Goal: Task Accomplishment & Management: Manage account settings

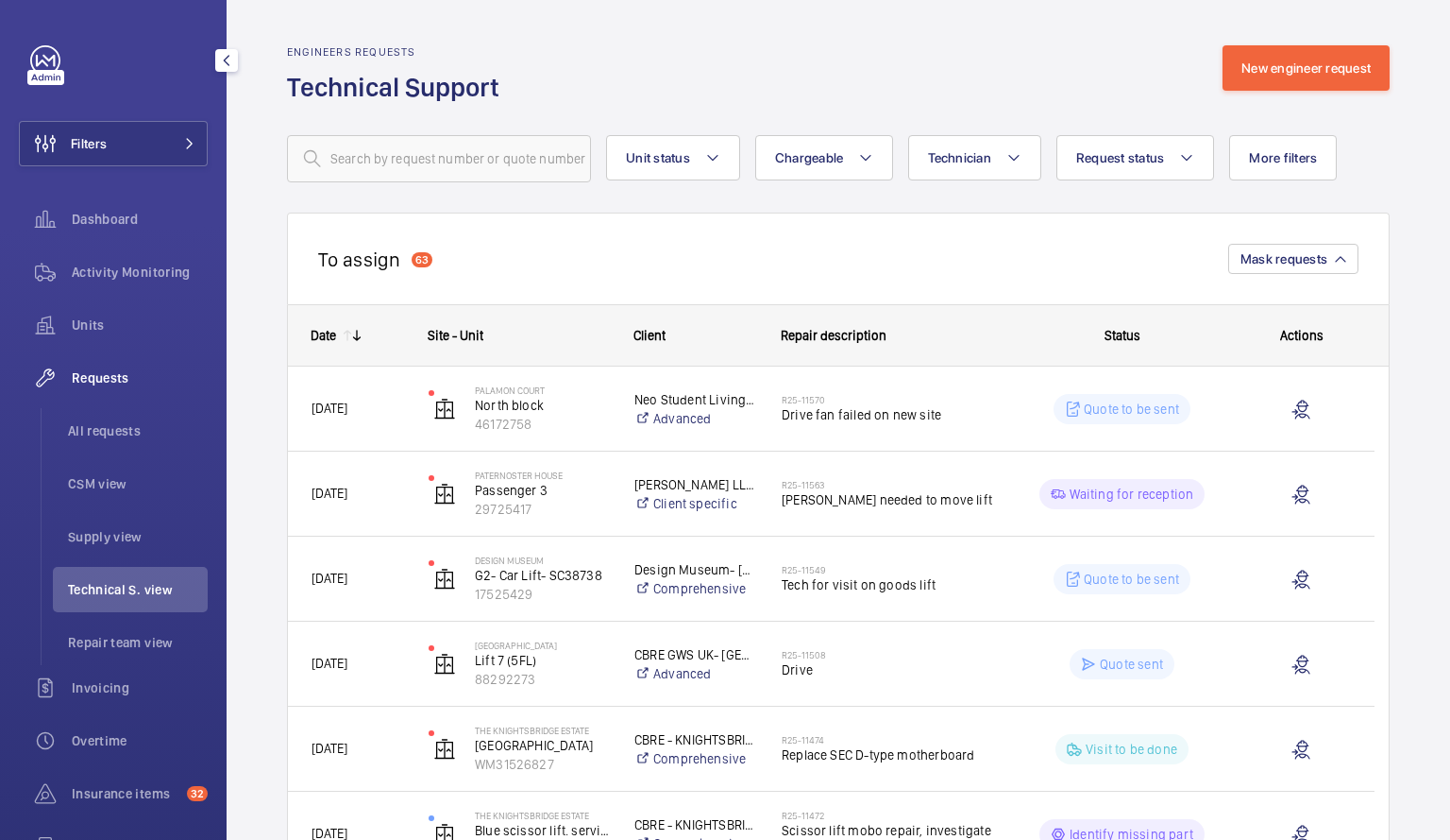
click at [175, 570] on li "Technical S. view" at bounding box center [130, 589] width 155 height 45
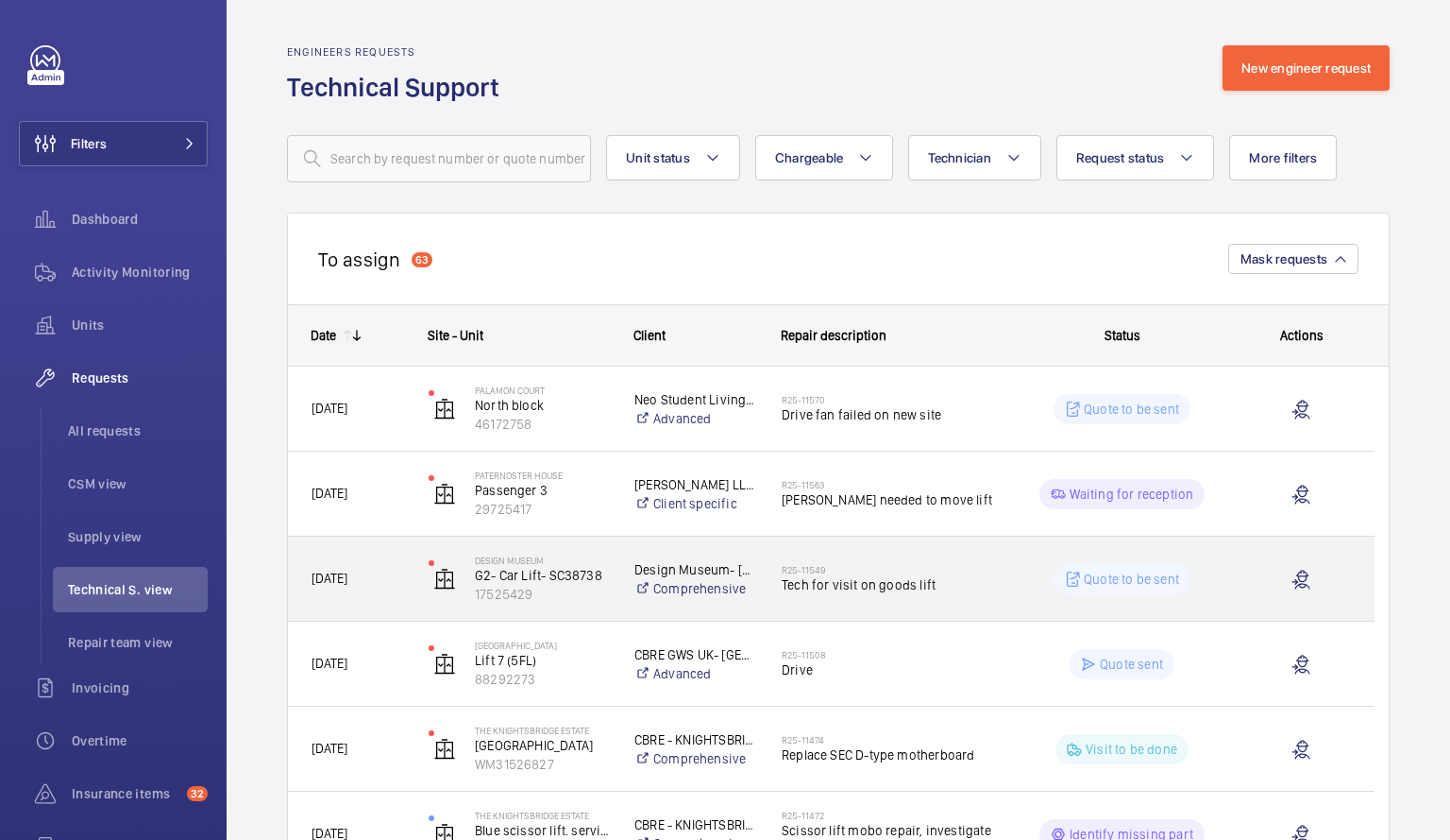
click at [915, 561] on div "R25-11549 Tech for visit on goods lift" at bounding box center [887, 578] width 211 height 55
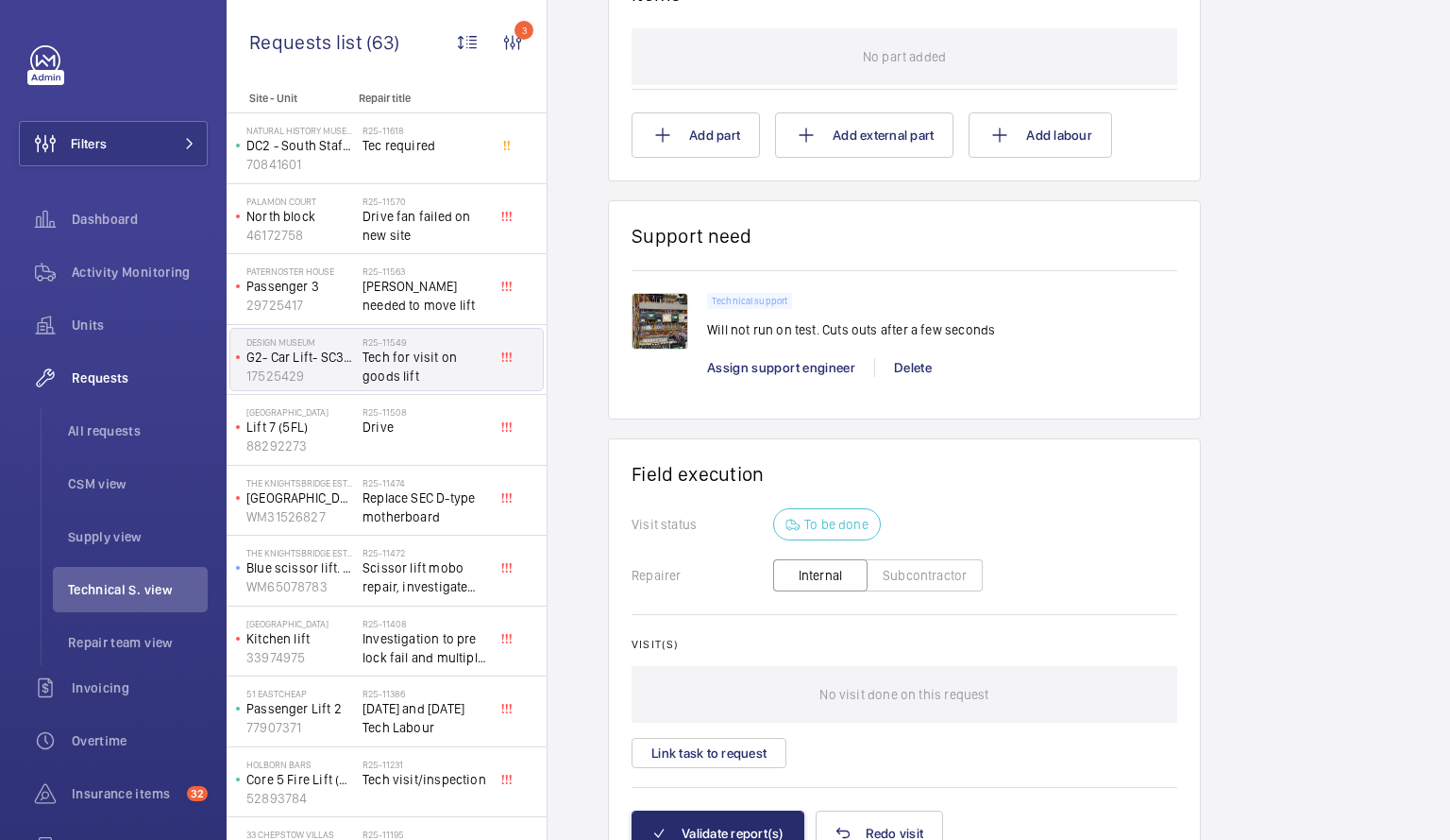
scroll to position [1138, 0]
click at [742, 759] on button "Link task to request" at bounding box center [709, 750] width 155 height 30
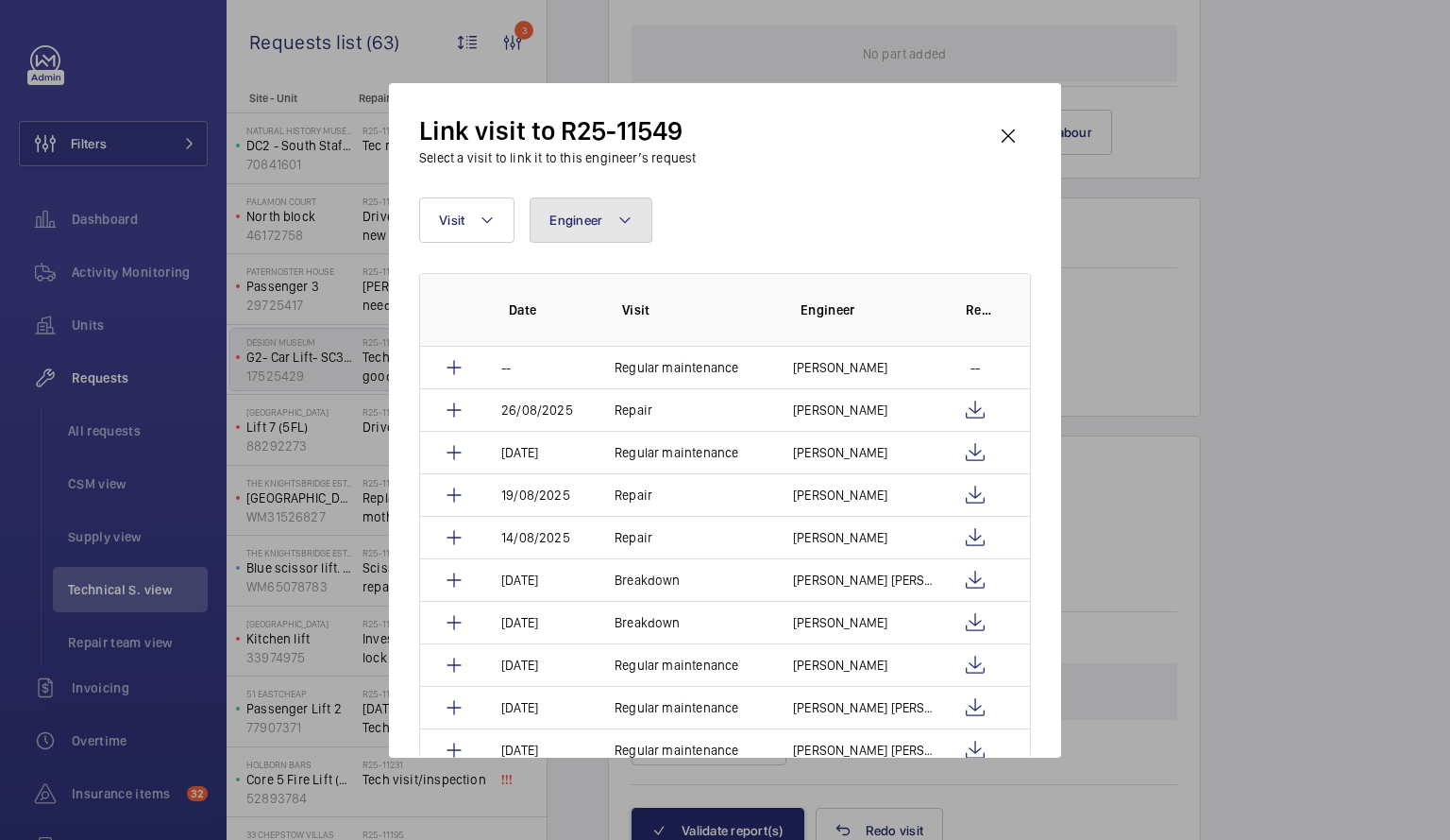
click at [624, 222] on mat-icon at bounding box center [625, 220] width 15 height 23
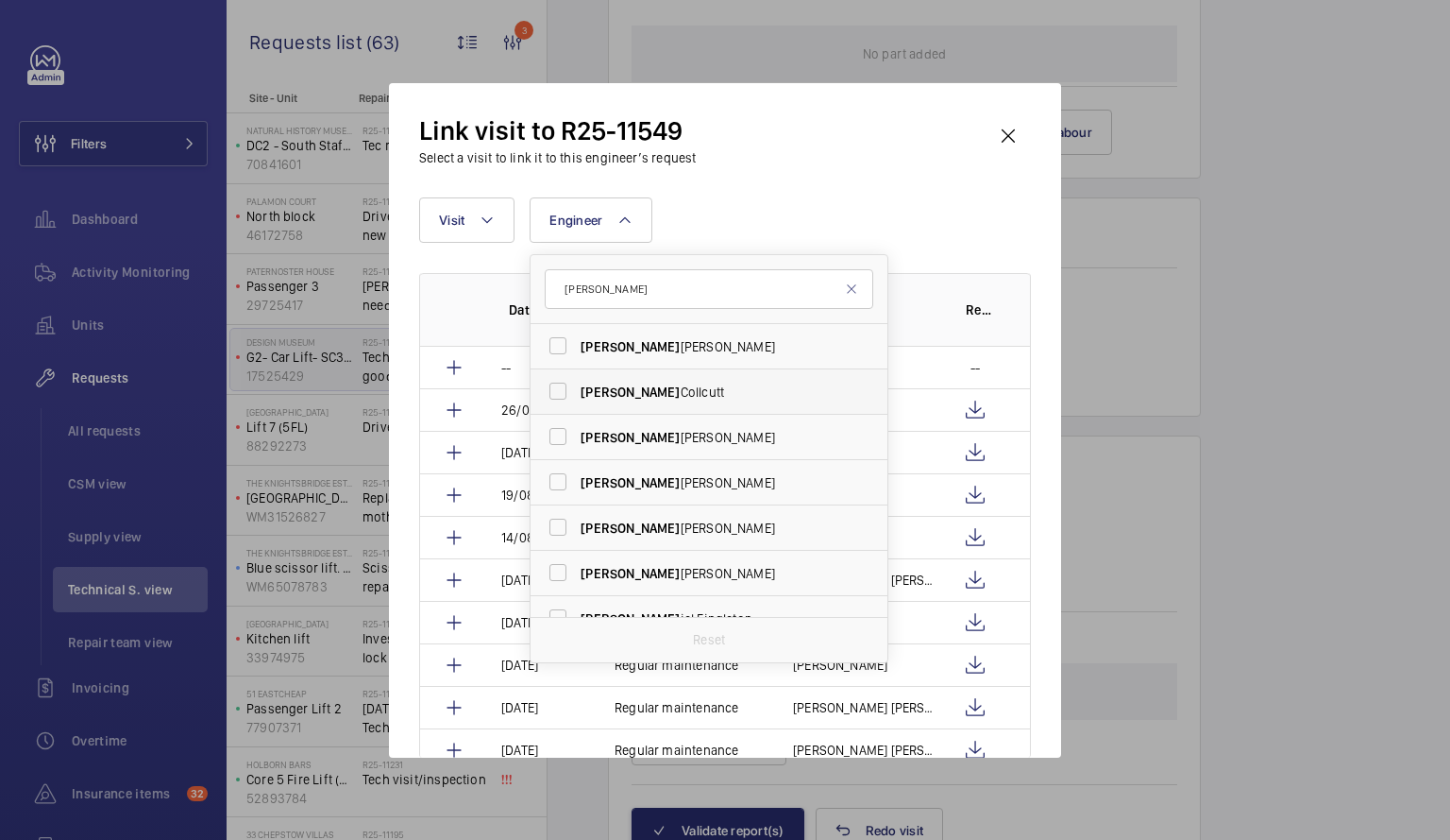
type input "[PERSON_NAME]"
click at [565, 390] on label "[PERSON_NAME]" at bounding box center [695, 391] width 329 height 45
click at [565, 390] on input "[PERSON_NAME]" at bounding box center [558, 391] width 38 height 38
checkbox input "true"
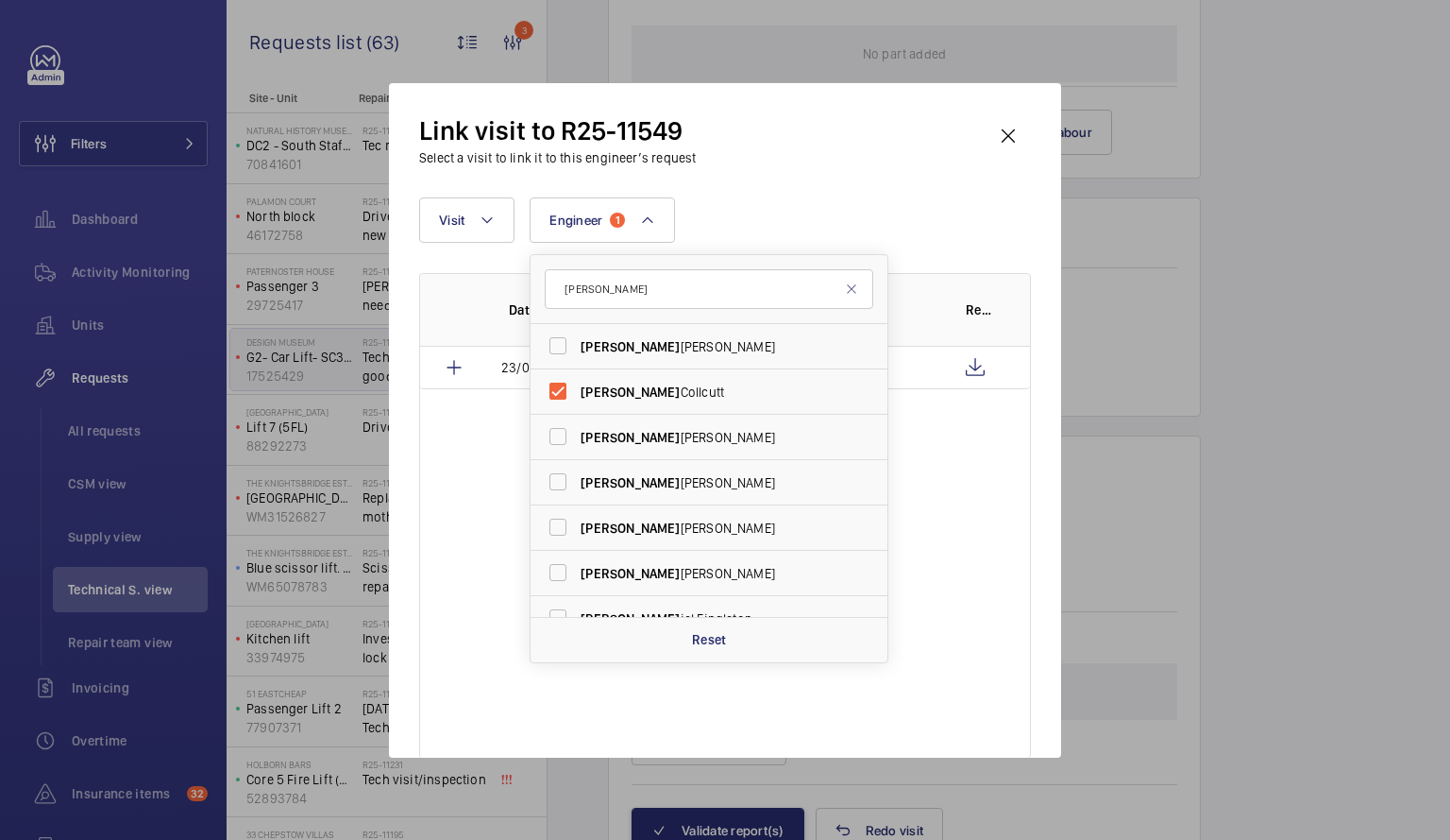
click at [964, 491] on div "Date Visit Engineer Report [DATE] Repair [PERSON_NAME]" at bounding box center [725, 515] width 612 height 484
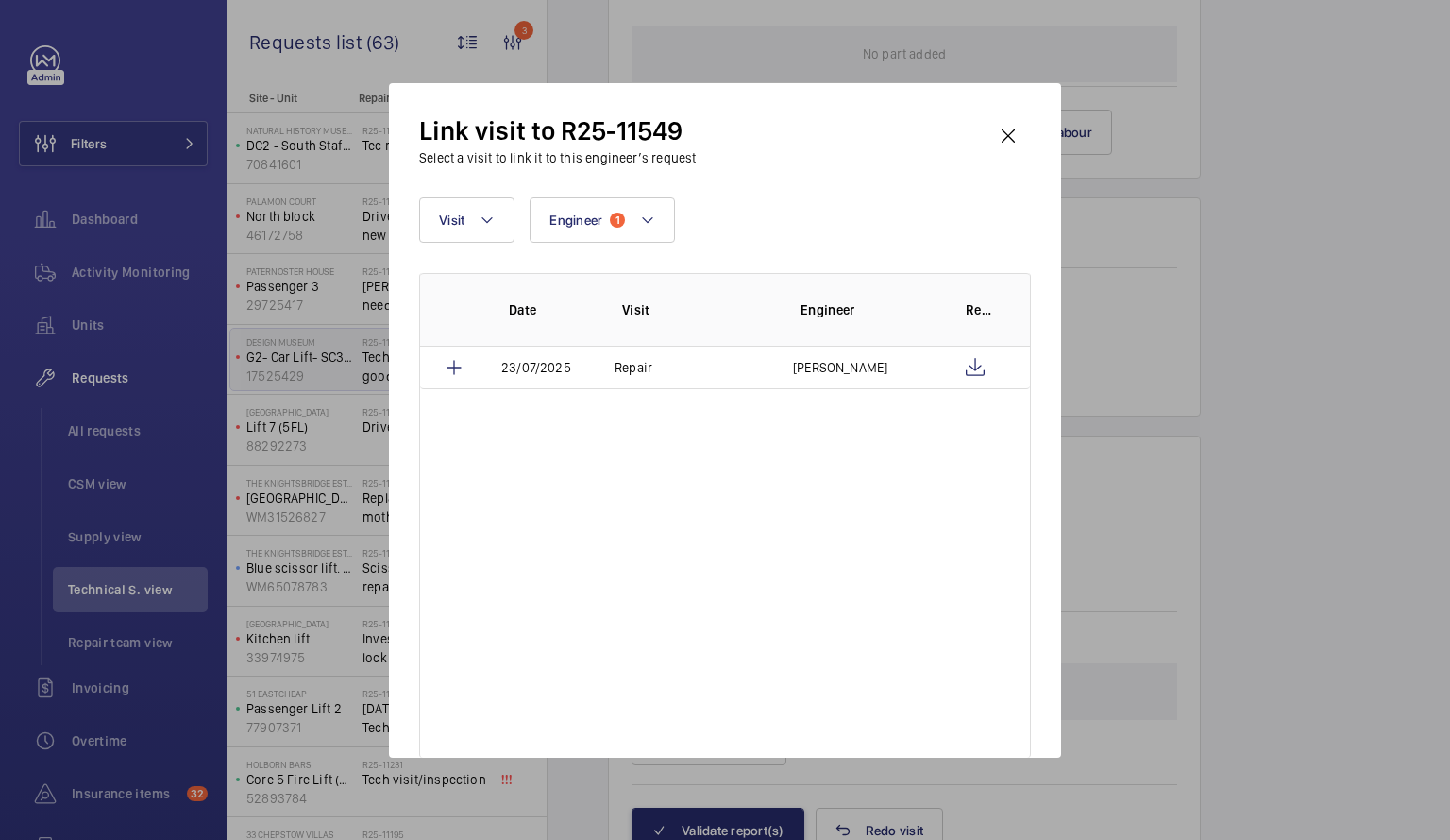
click at [234, 449] on div at bounding box center [725, 420] width 1450 height 840
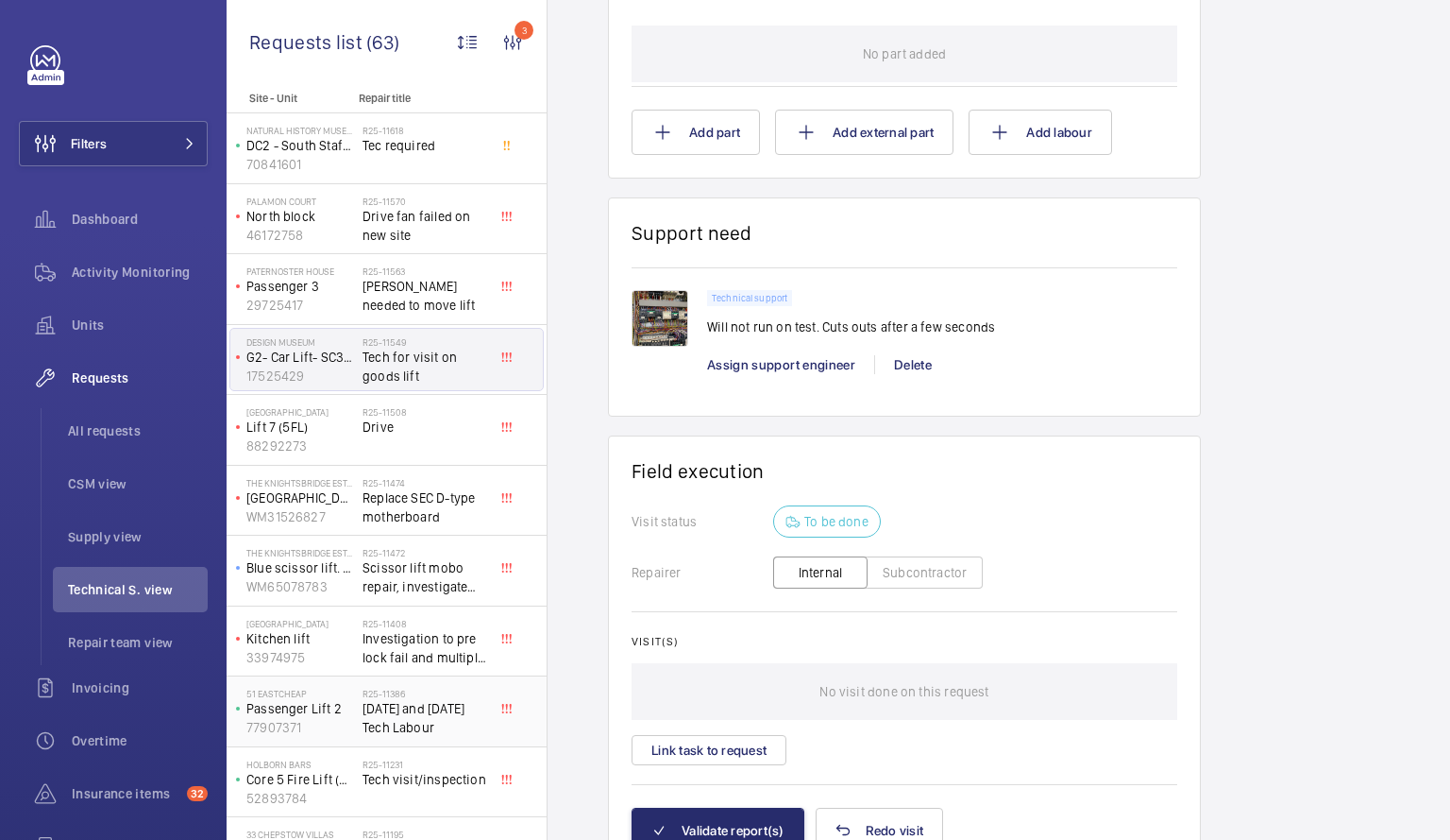
click at [385, 694] on h2 "R25-11386" at bounding box center [425, 692] width 125 height 11
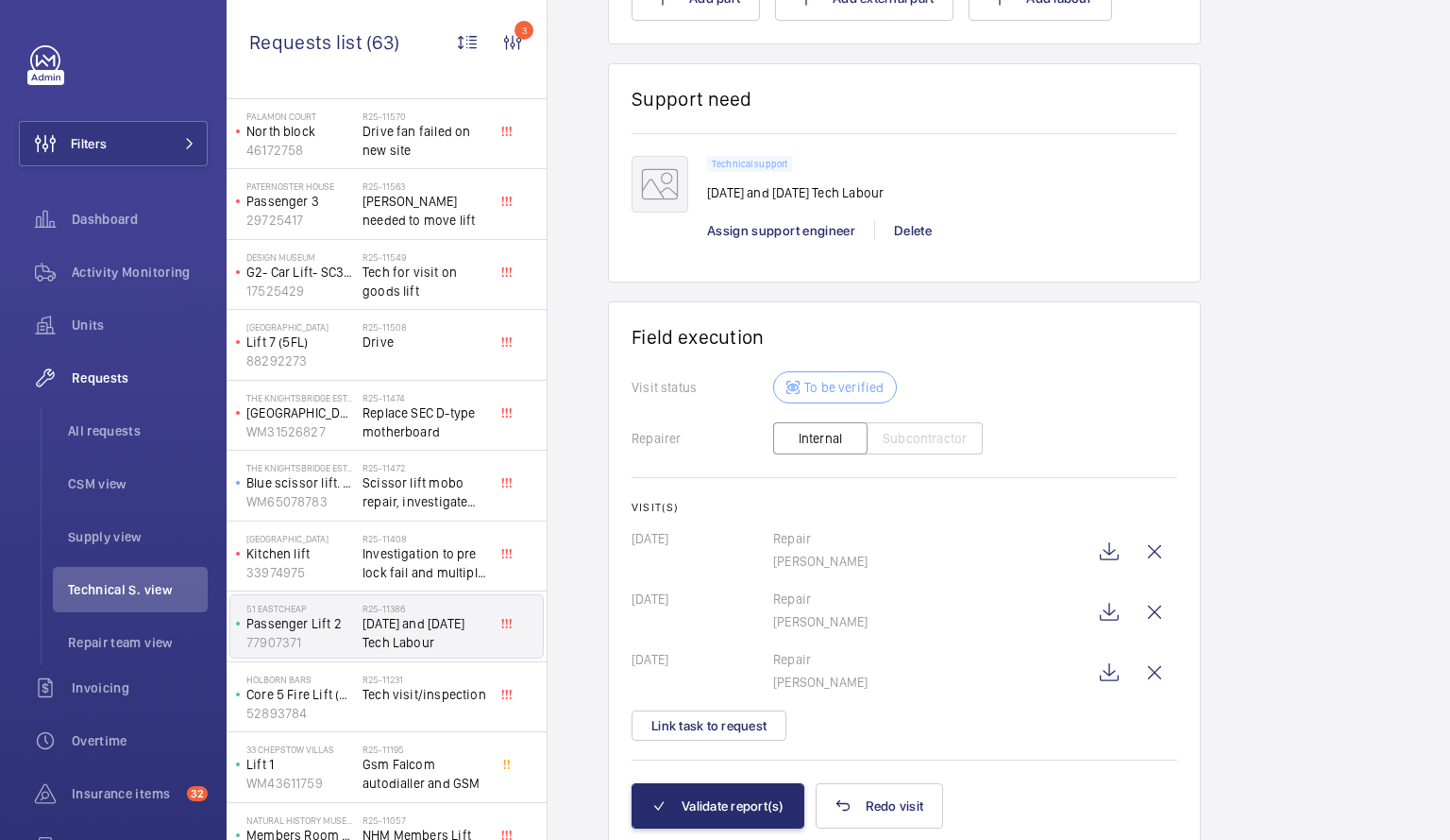
scroll to position [1377, 0]
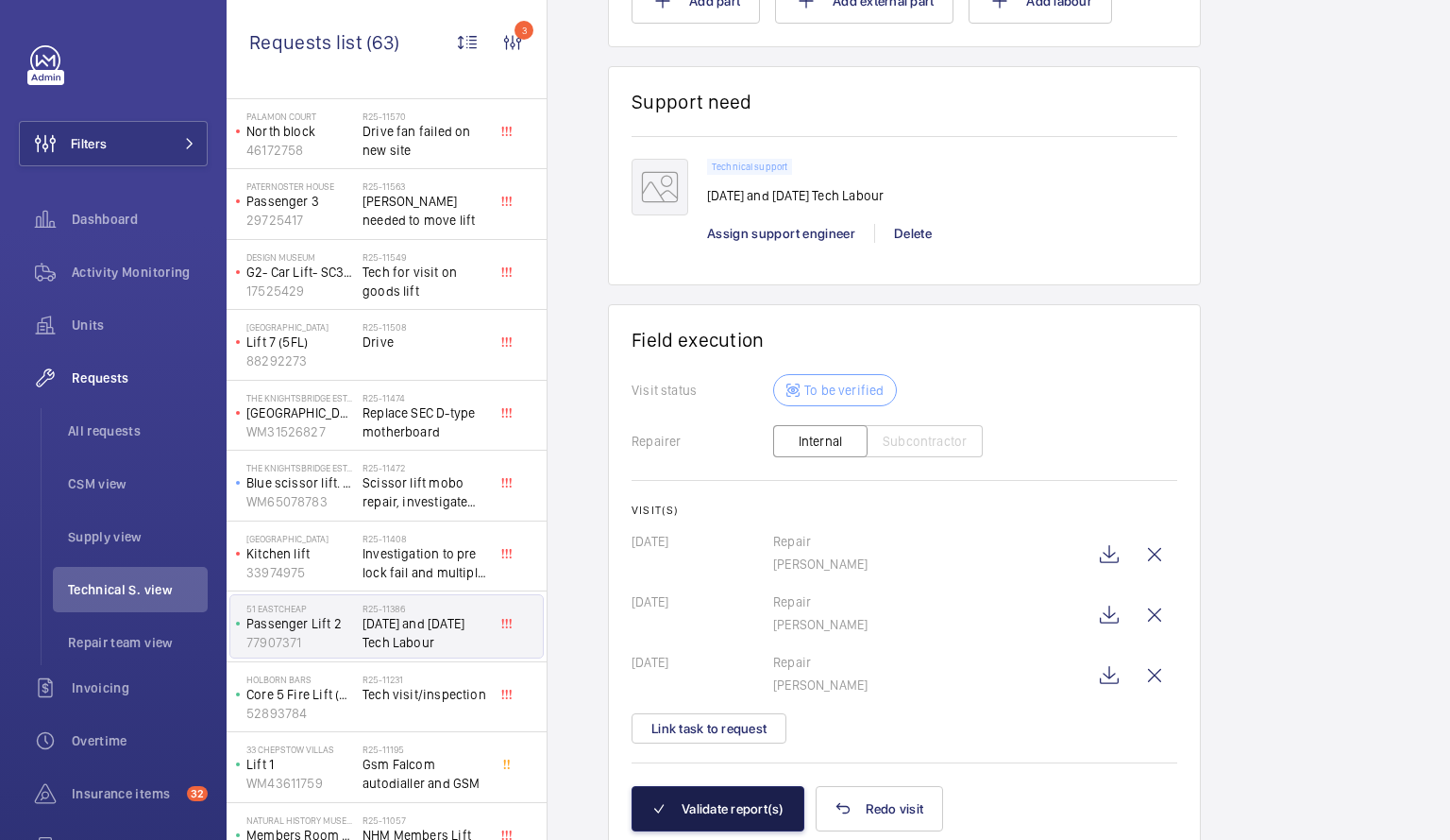
click at [744, 802] on button "Validate report(s)" at bounding box center [718, 808] width 173 height 45
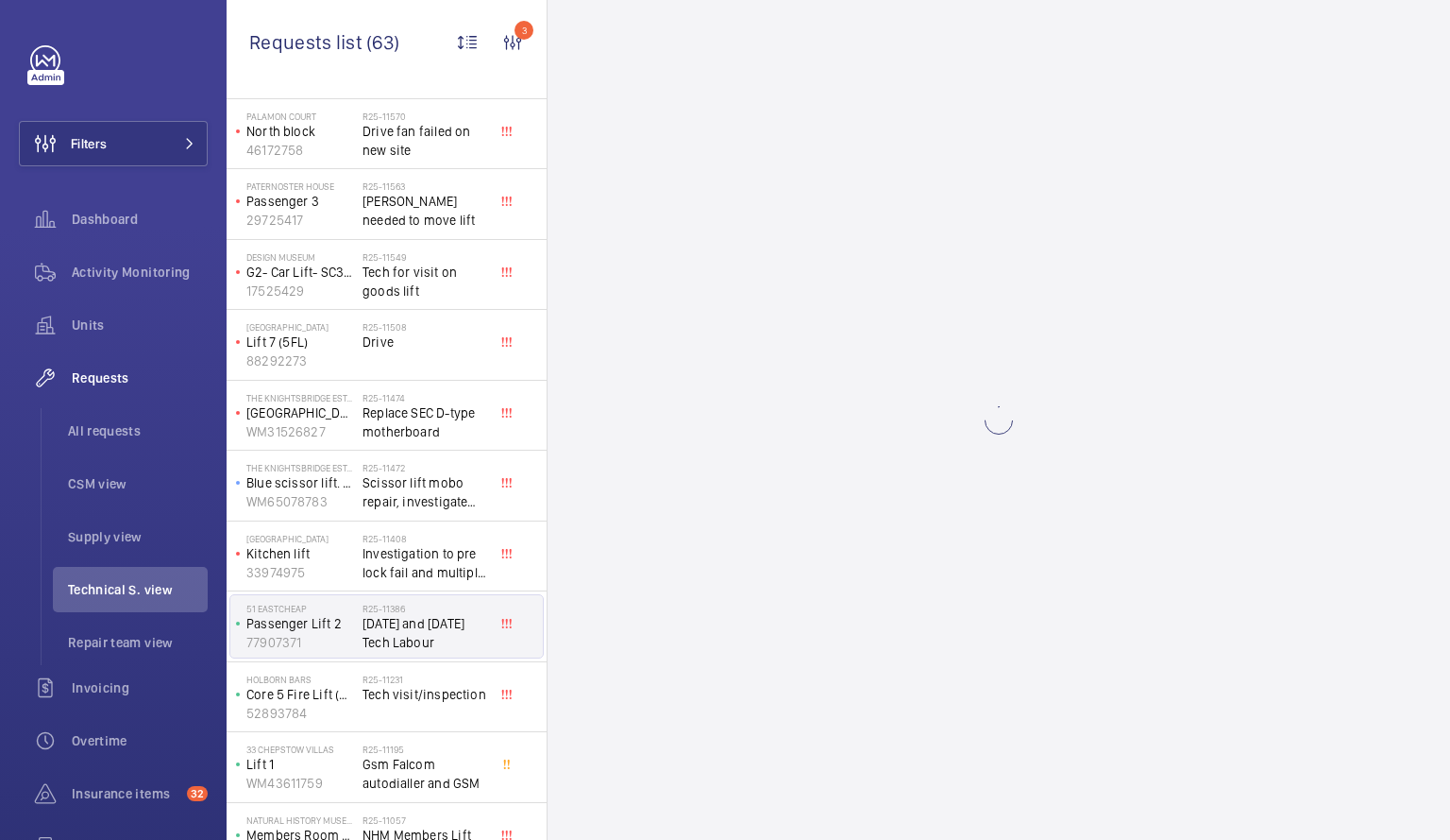
scroll to position [0, 0]
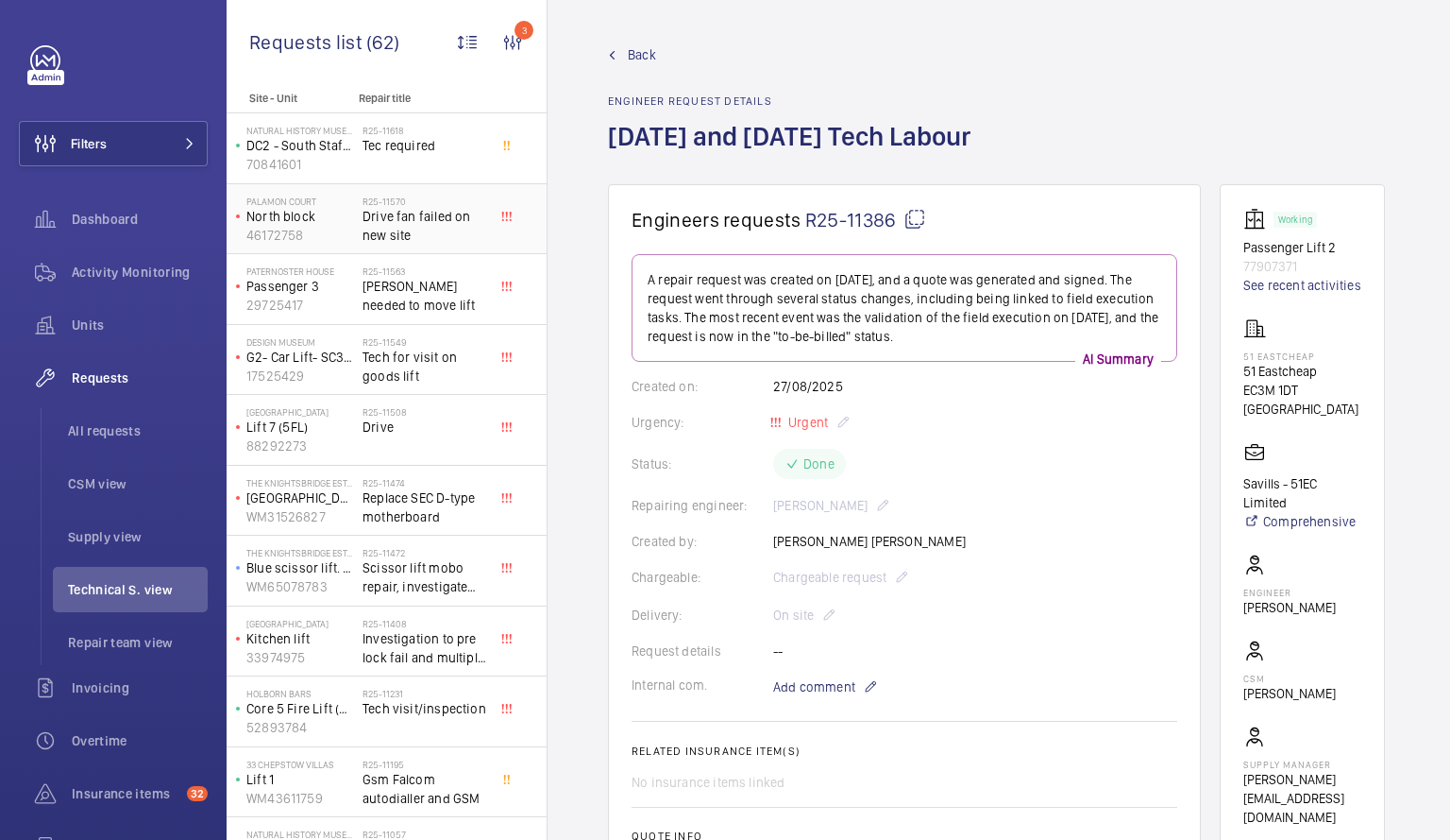
click at [326, 212] on p "North block" at bounding box center [300, 216] width 109 height 19
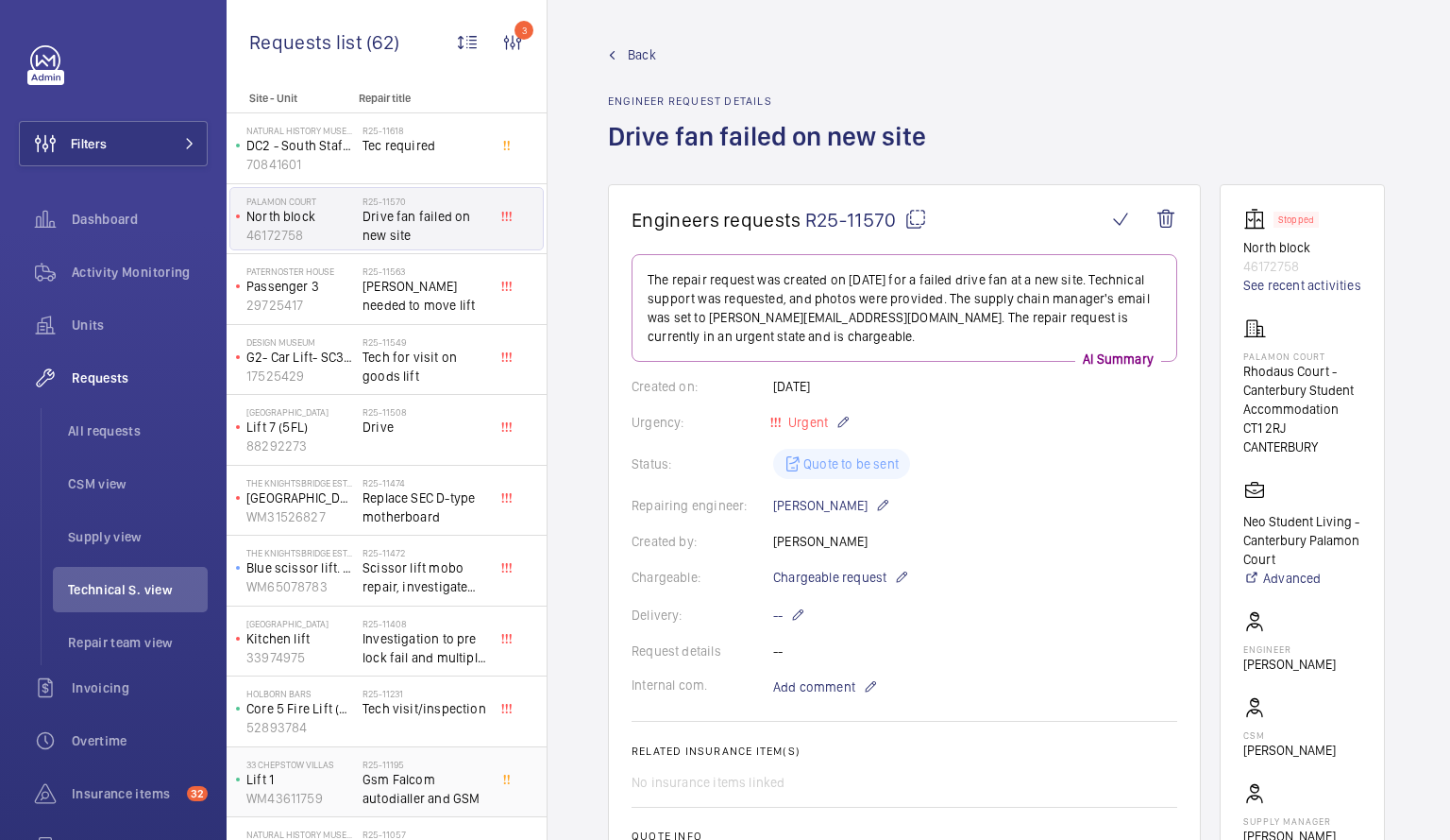
click at [351, 782] on p "Lift 1" at bounding box center [300, 779] width 109 height 19
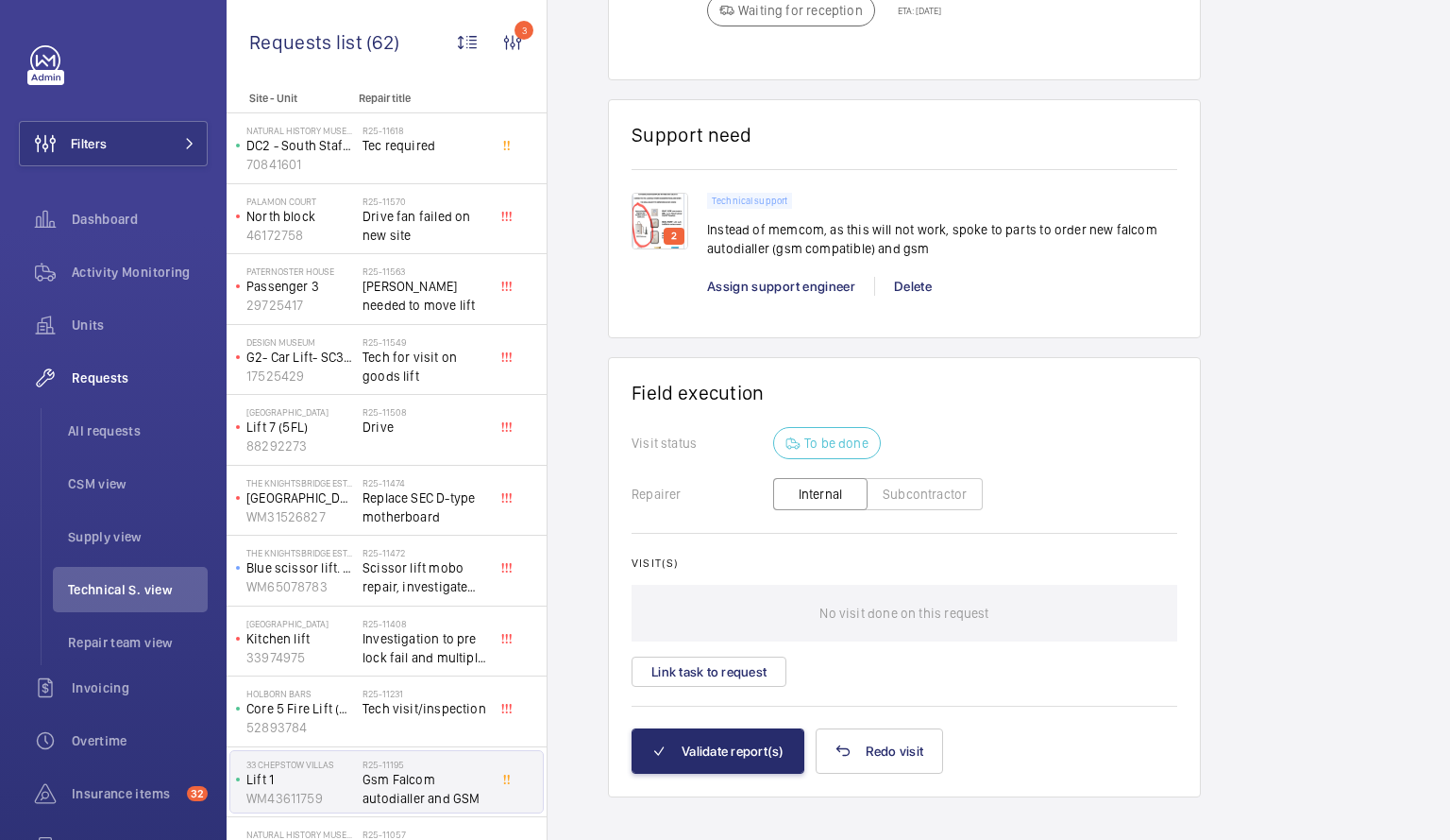
scroll to position [1354, 0]
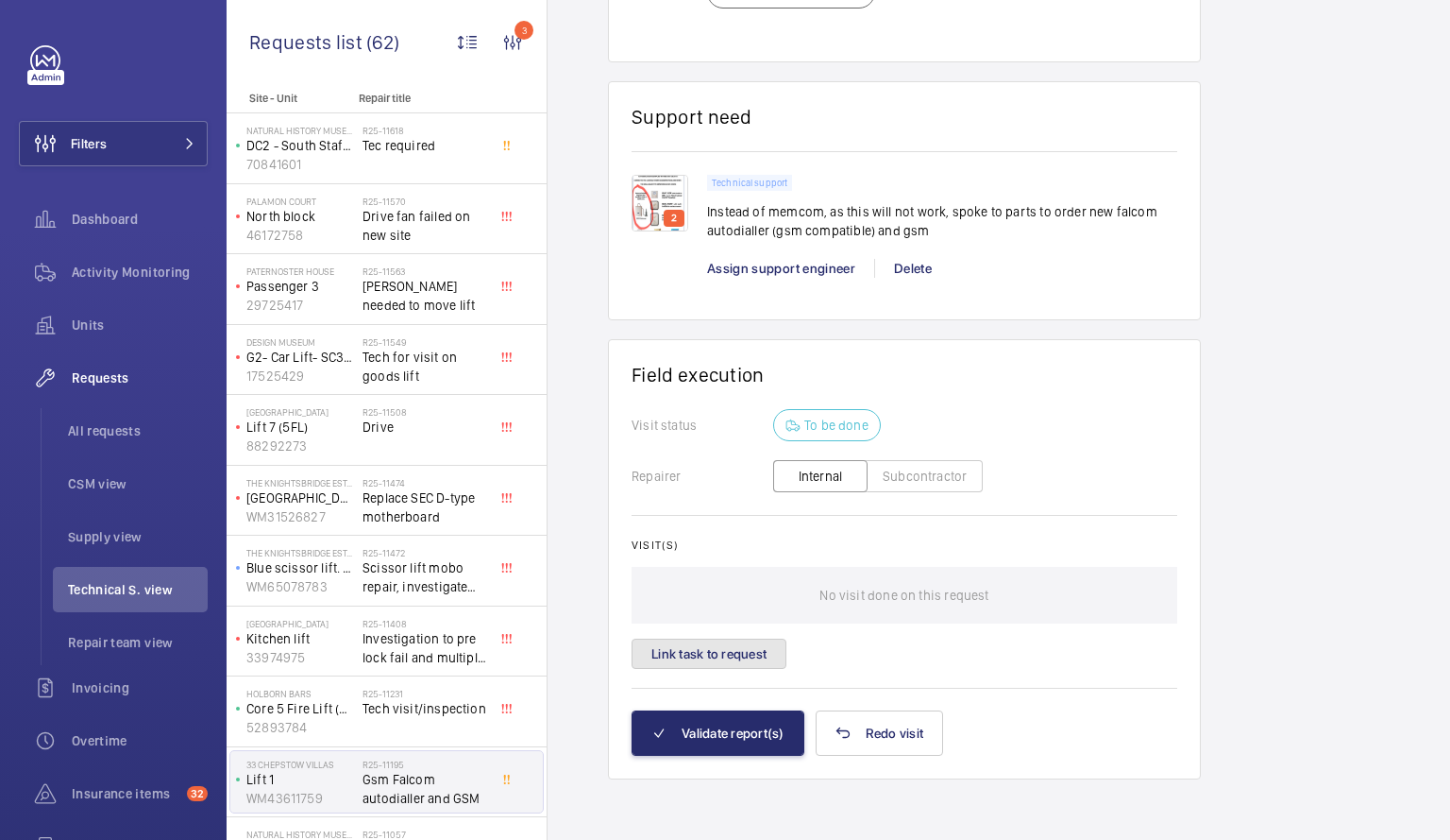
click at [676, 653] on button "Link task to request" at bounding box center [709, 653] width 155 height 30
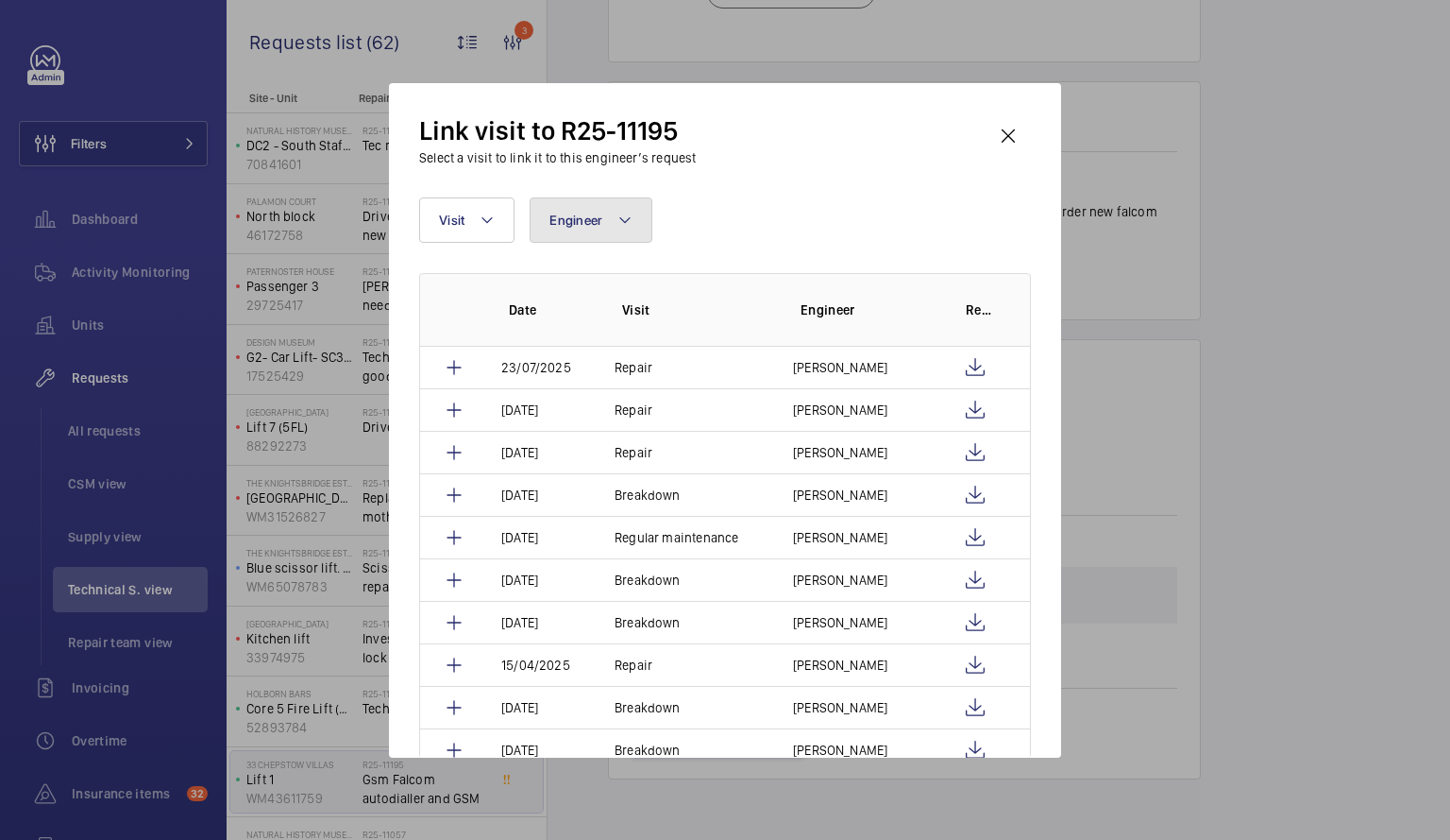
click at [609, 220] on button "Engineer" at bounding box center [591, 219] width 123 height 45
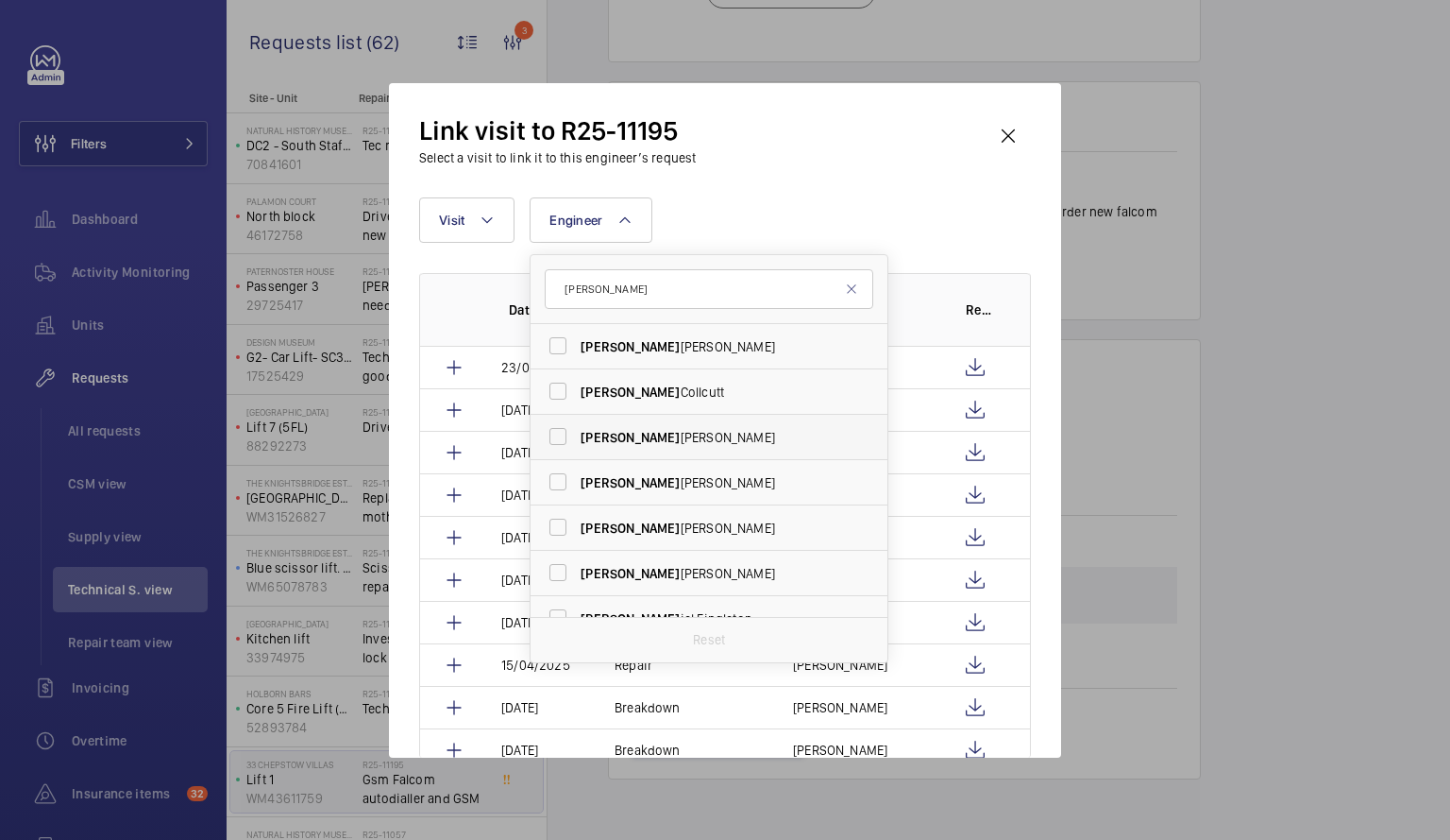
type input "[PERSON_NAME]"
click at [558, 431] on label "[PERSON_NAME] iel [PERSON_NAME]" at bounding box center [695, 437] width 329 height 45
click at [558, 431] on input "[PERSON_NAME] iel [PERSON_NAME]" at bounding box center [558, 436] width 38 height 38
checkbox input "true"
click at [1288, 345] on div at bounding box center [725, 420] width 1450 height 840
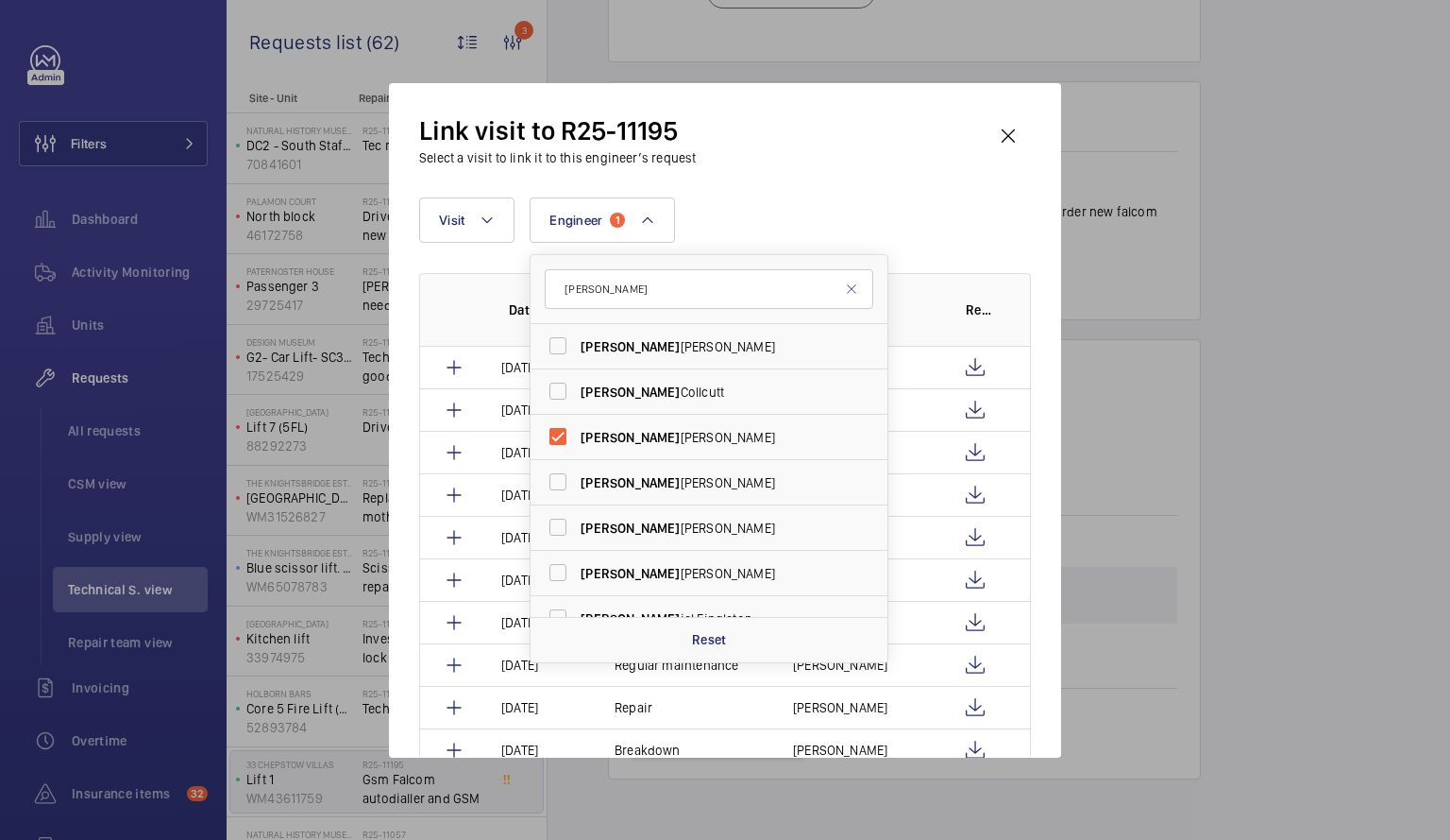
click at [788, 655] on div "Visit(s) No visit done on this request Link task to request" at bounding box center [905, 603] width 546 height 130
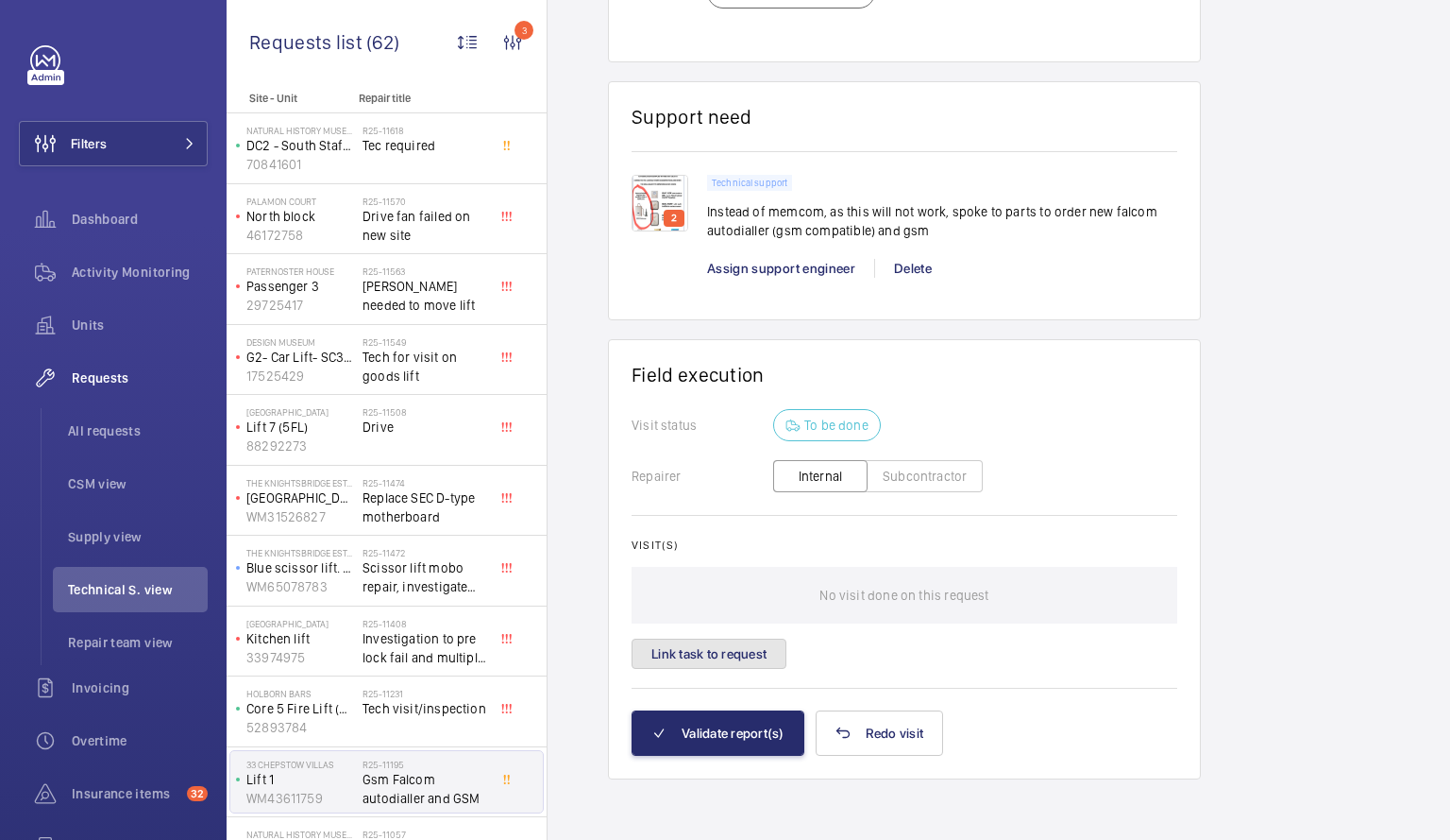
click at [732, 655] on button "Link task to request" at bounding box center [709, 653] width 155 height 30
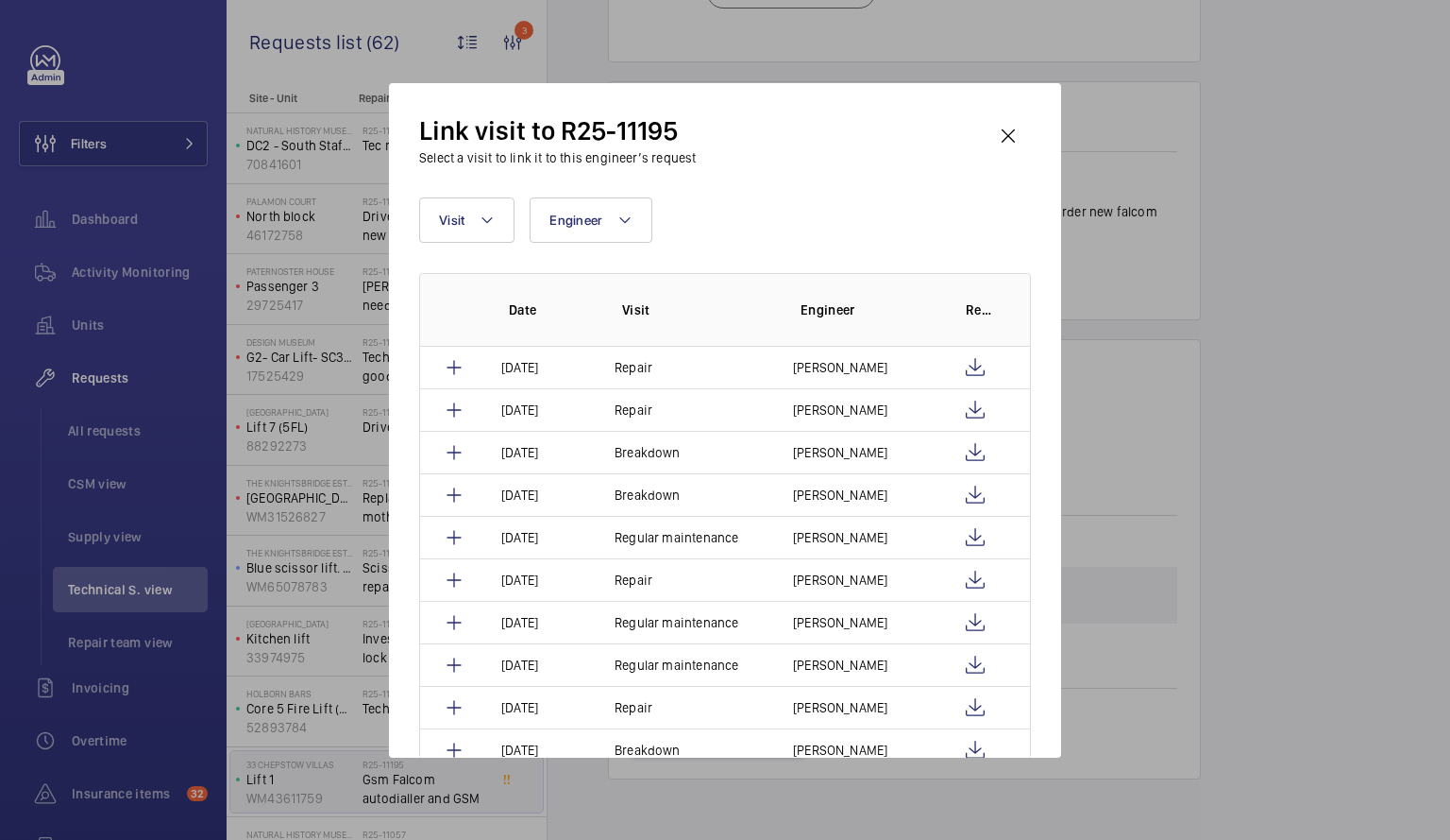
click at [734, 361] on wm-front-card "Field execution Visit status To be done Repairer Internal Subcontractor Visit(s…" at bounding box center [904, 559] width 593 height 440
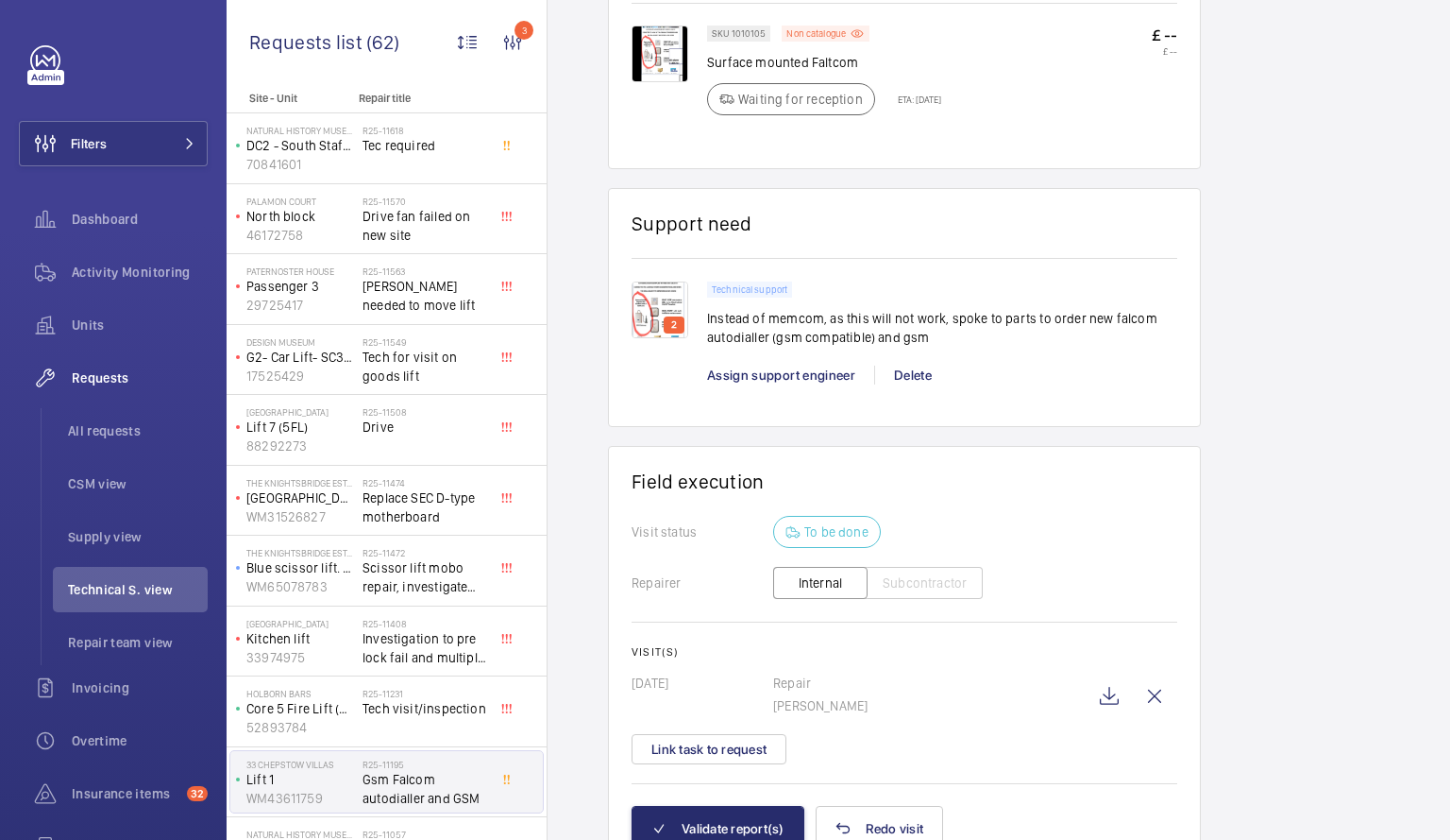
scroll to position [1362, 0]
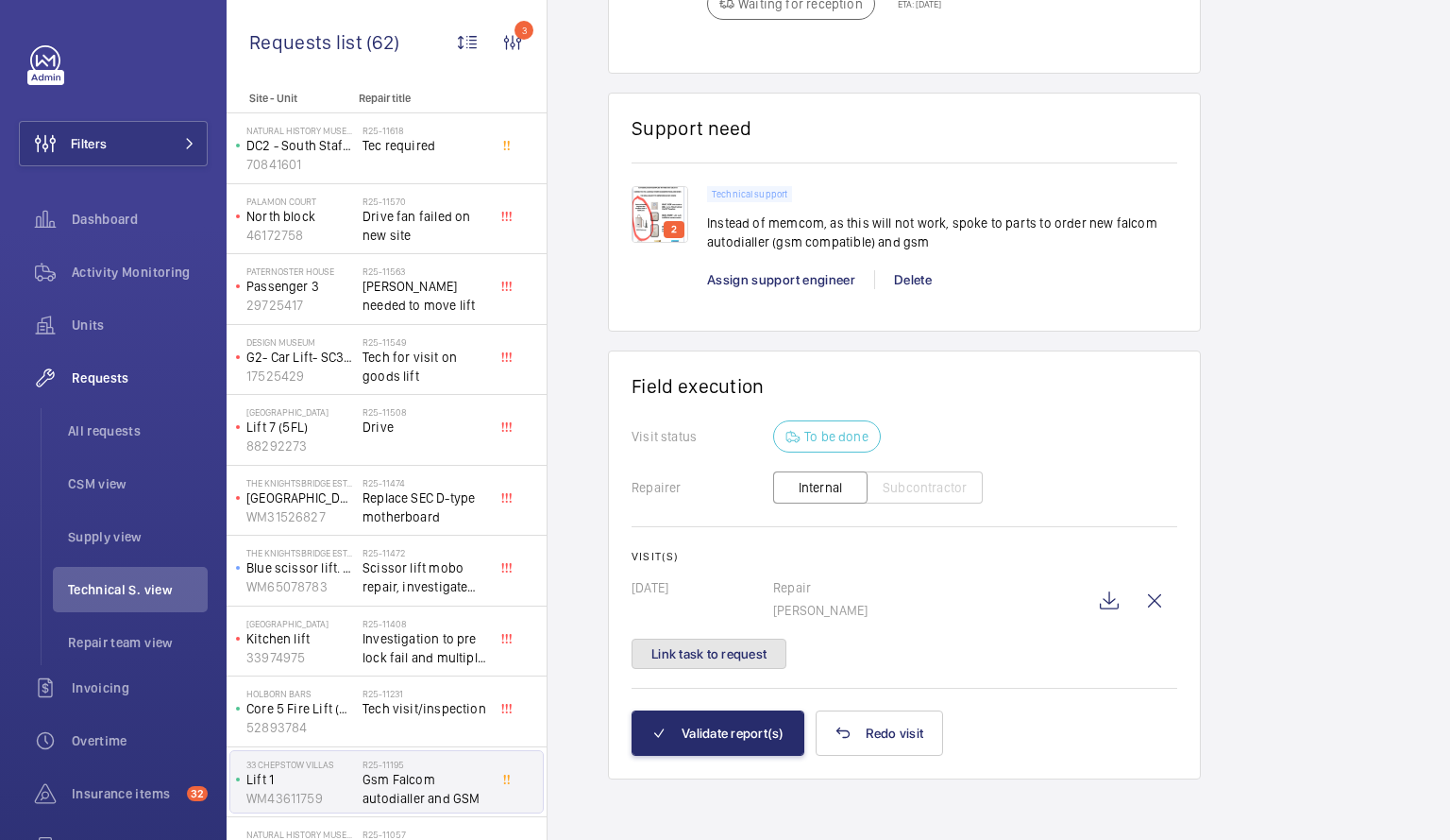
click at [688, 651] on button "Link task to request" at bounding box center [709, 653] width 155 height 30
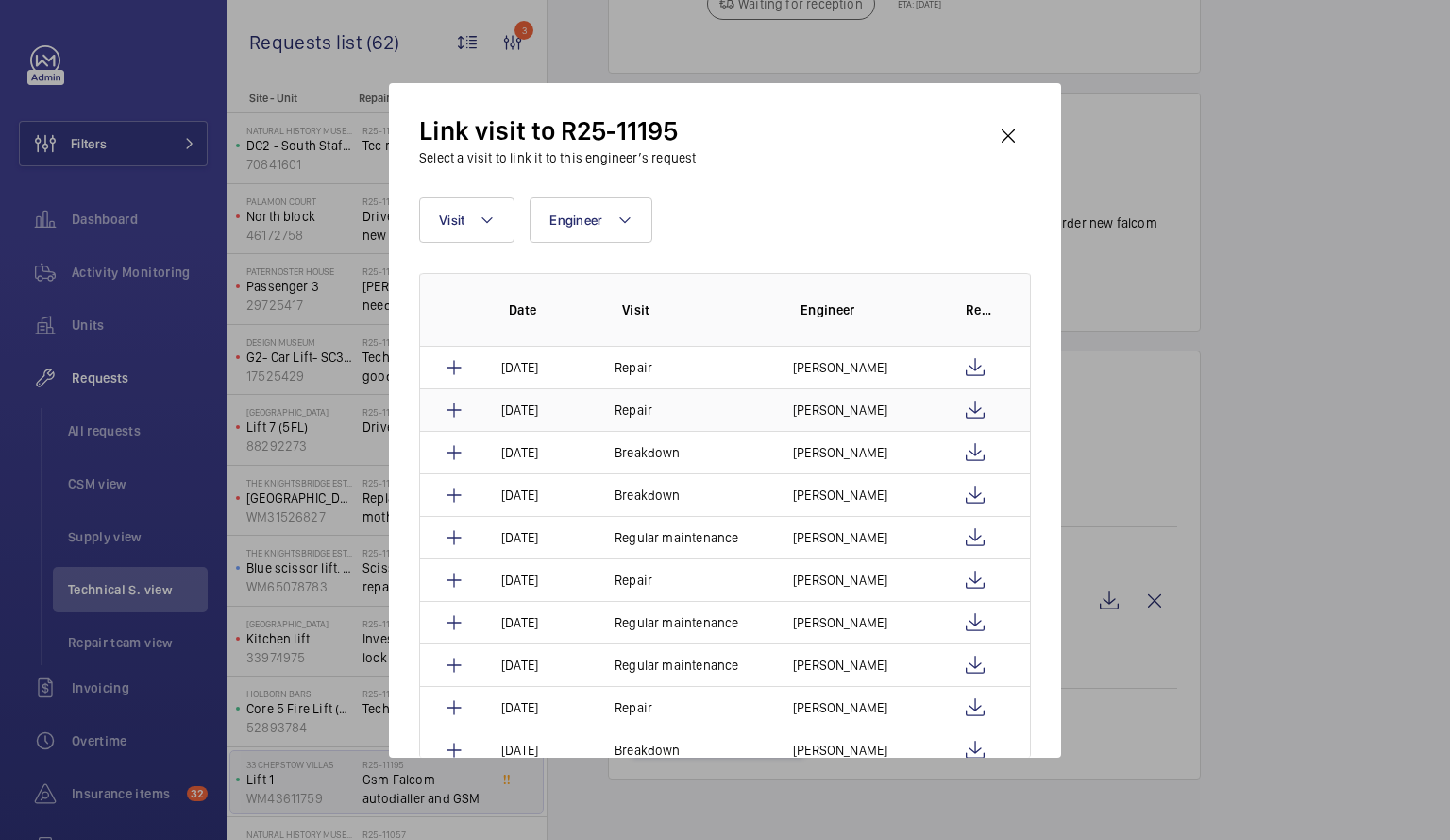
click at [839, 421] on td "[PERSON_NAME]" at bounding box center [853, 409] width 165 height 42
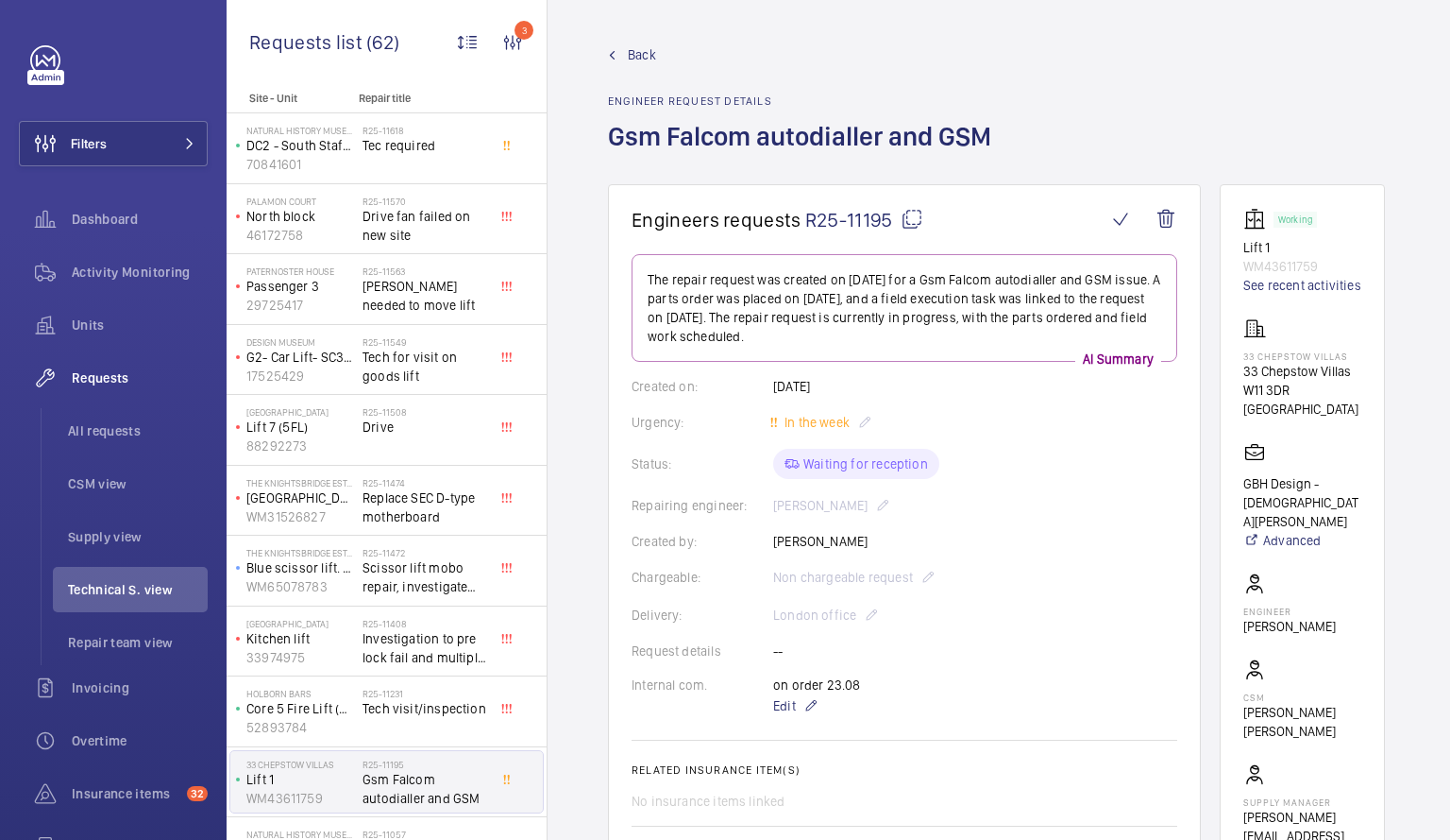
click at [382, 522] on span "Replace SEC D-type motherboard" at bounding box center [425, 507] width 125 height 38
click at [680, 728] on wm-front-async-data-loader "Back Engineer request details Gsm Falcom autodialler and GSM Engineers requests…" at bounding box center [999, 420] width 903 height 840
click at [415, 535] on div "The Knightsbridge Estate Blue scissor lift. service yard 404396 WM65078783 R25-…" at bounding box center [387, 570] width 320 height 71
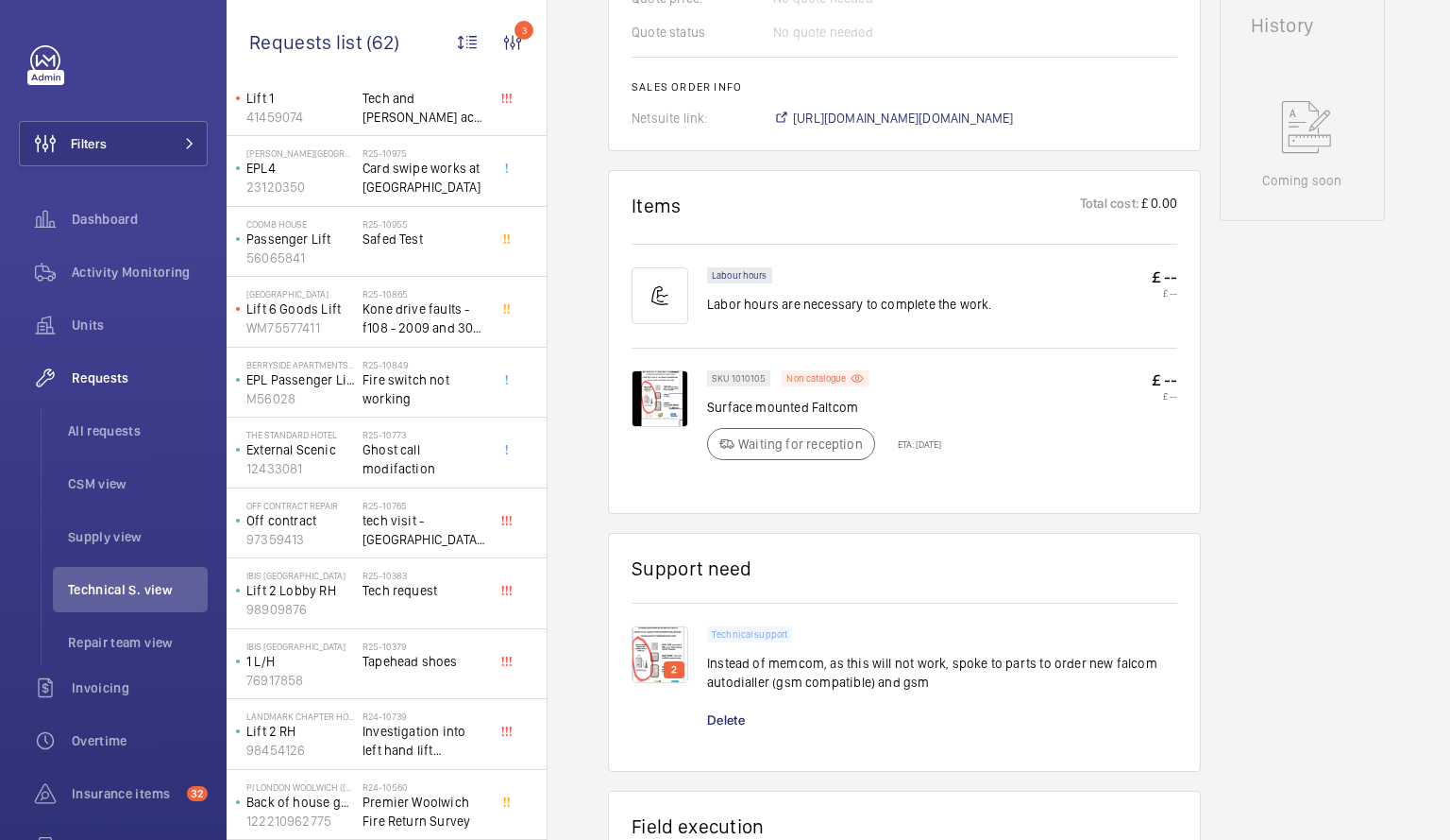
scroll to position [1332, 0]
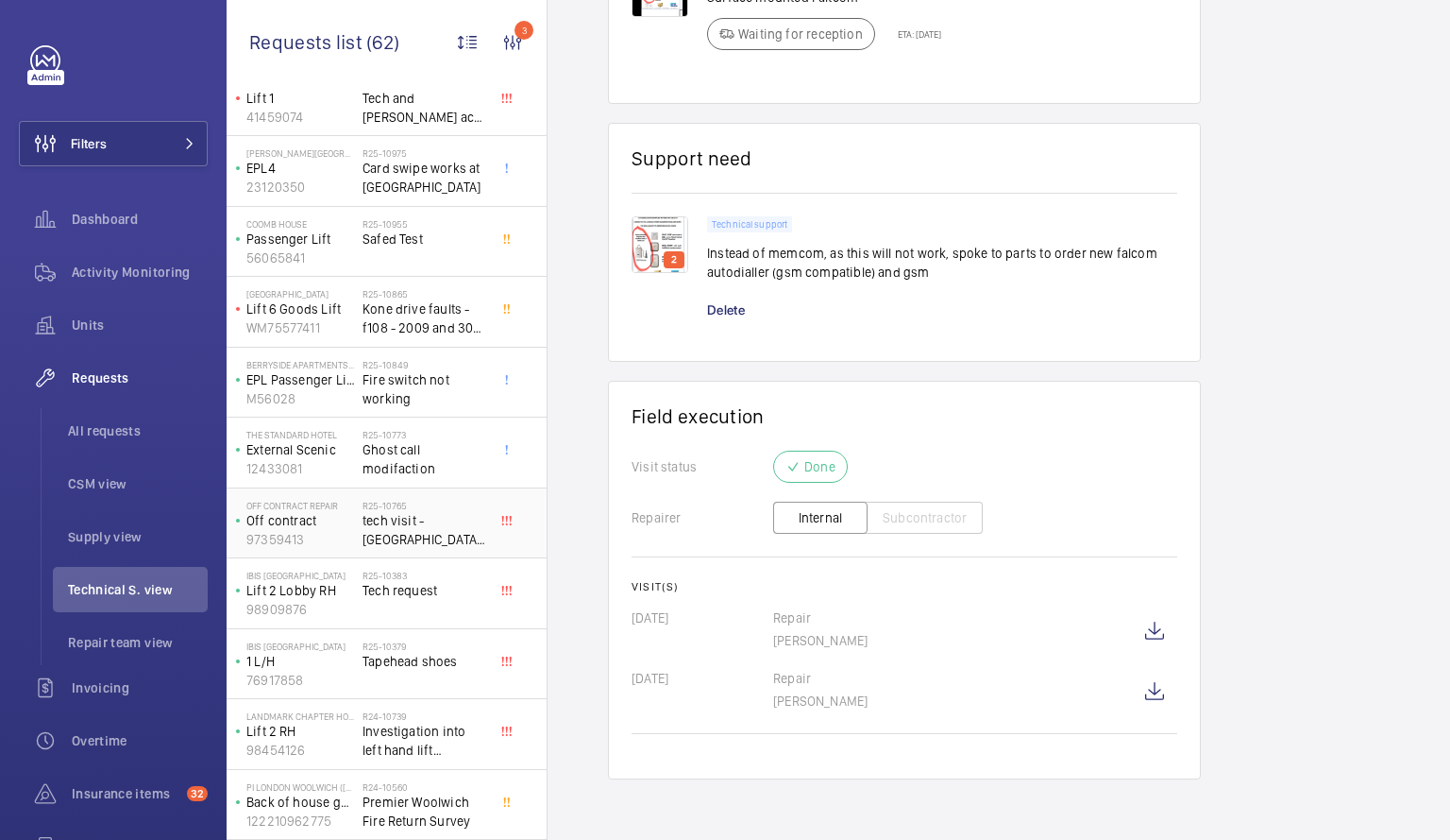
click at [359, 527] on div "Off Contract Repair Off contract 97359413" at bounding box center [296, 523] width 132 height 62
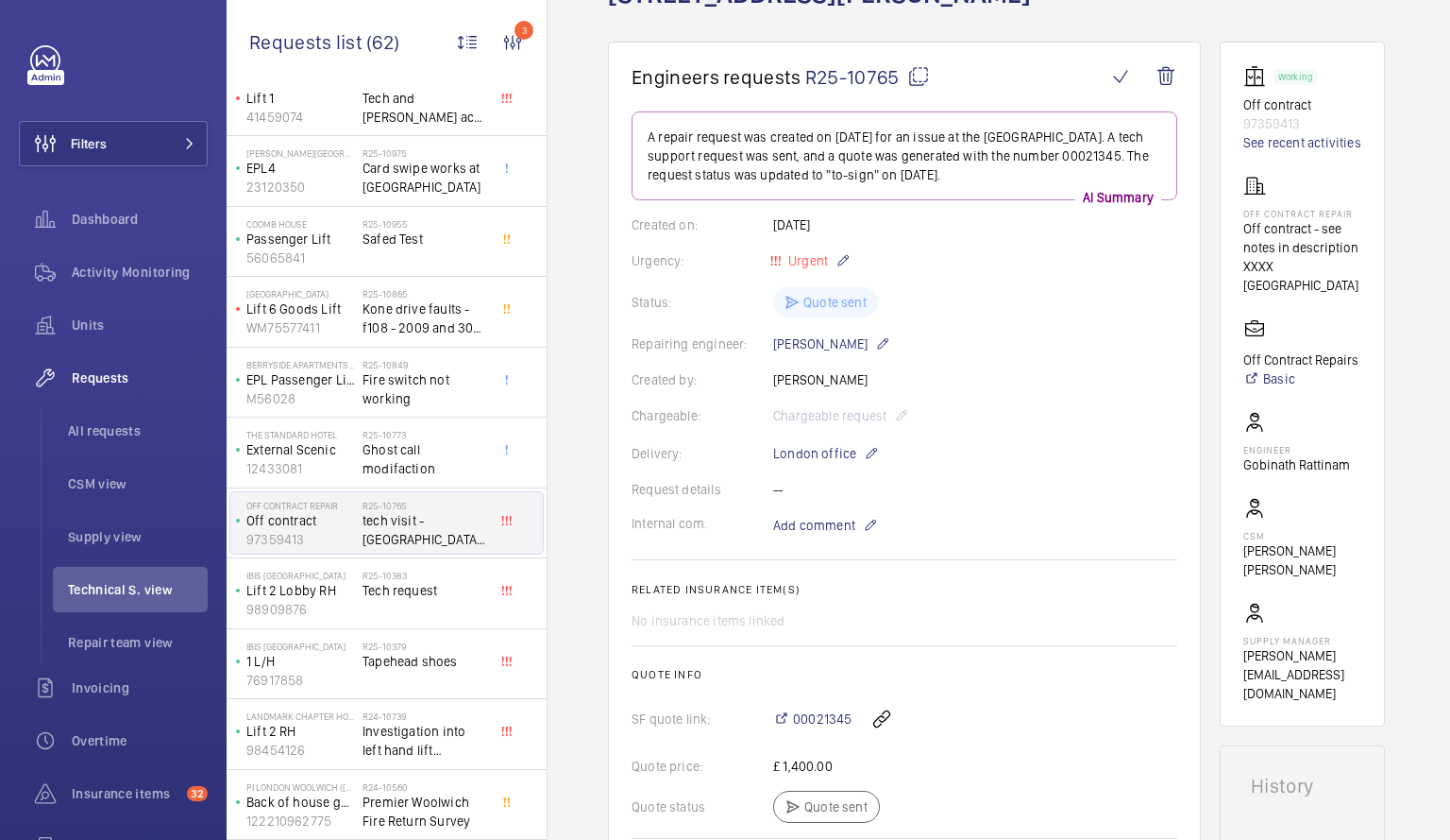
scroll to position [148, 0]
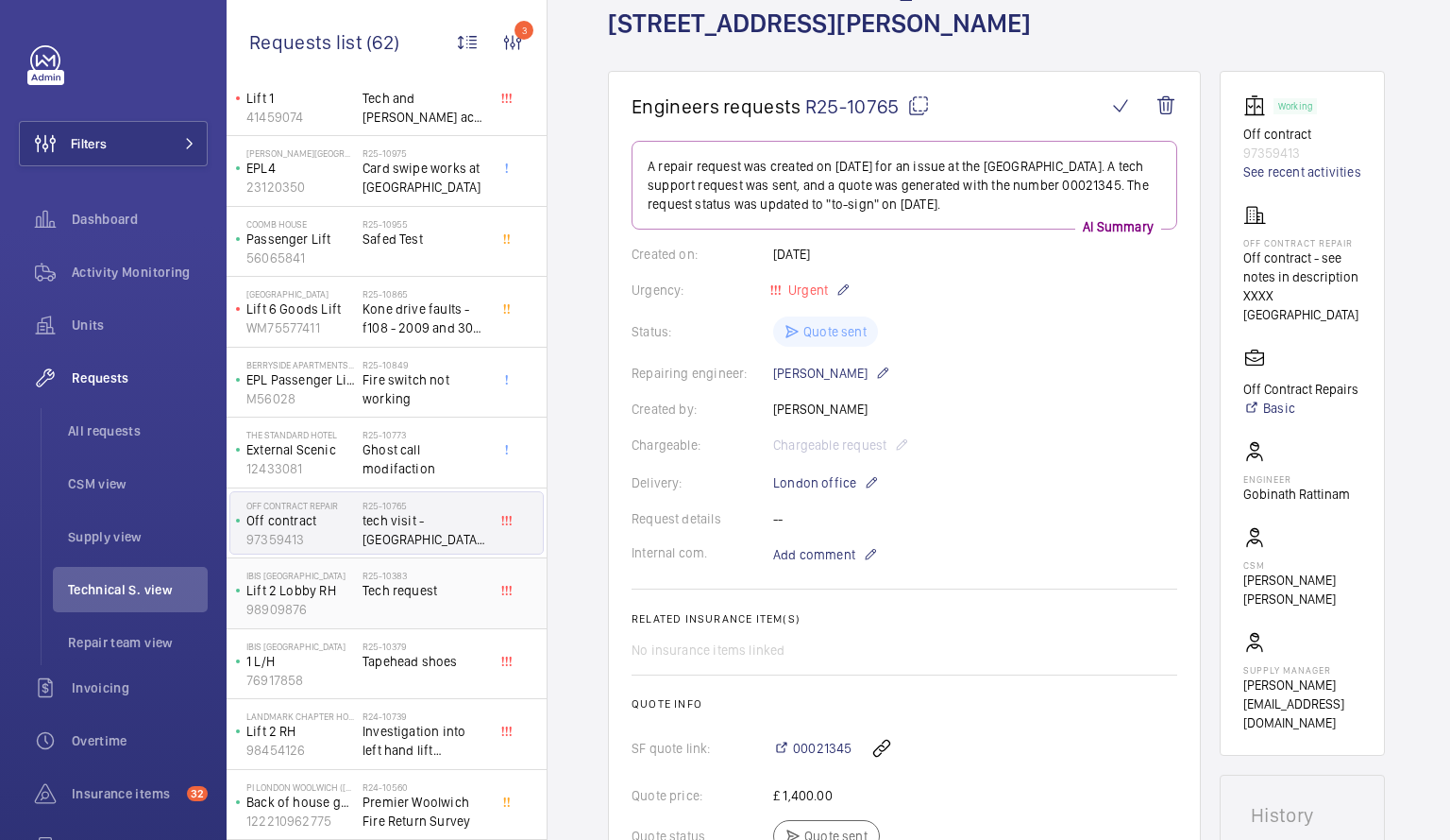
click at [347, 596] on p "Lift 2 Lobby RH" at bounding box center [300, 590] width 109 height 19
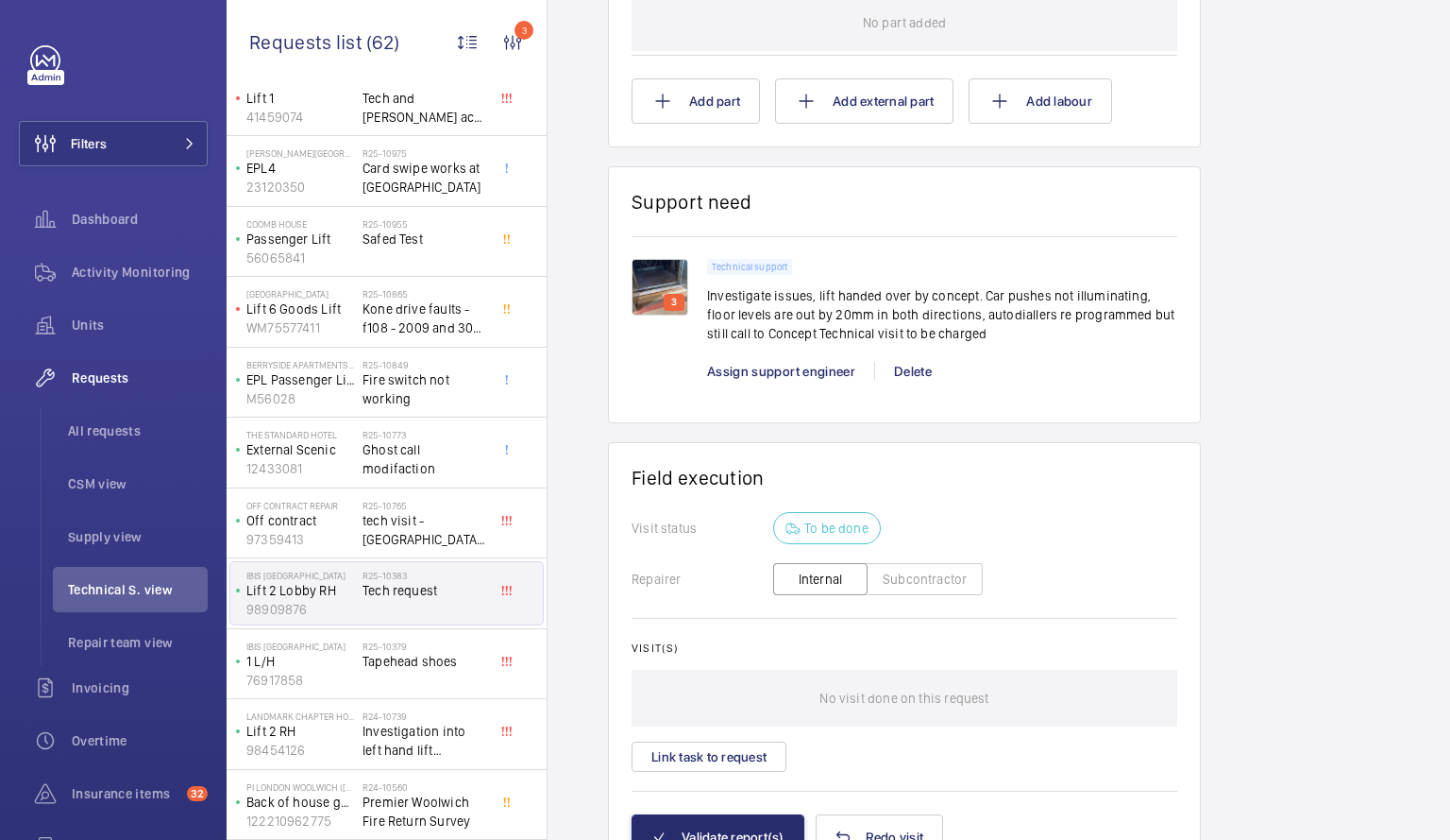
scroll to position [1273, 0]
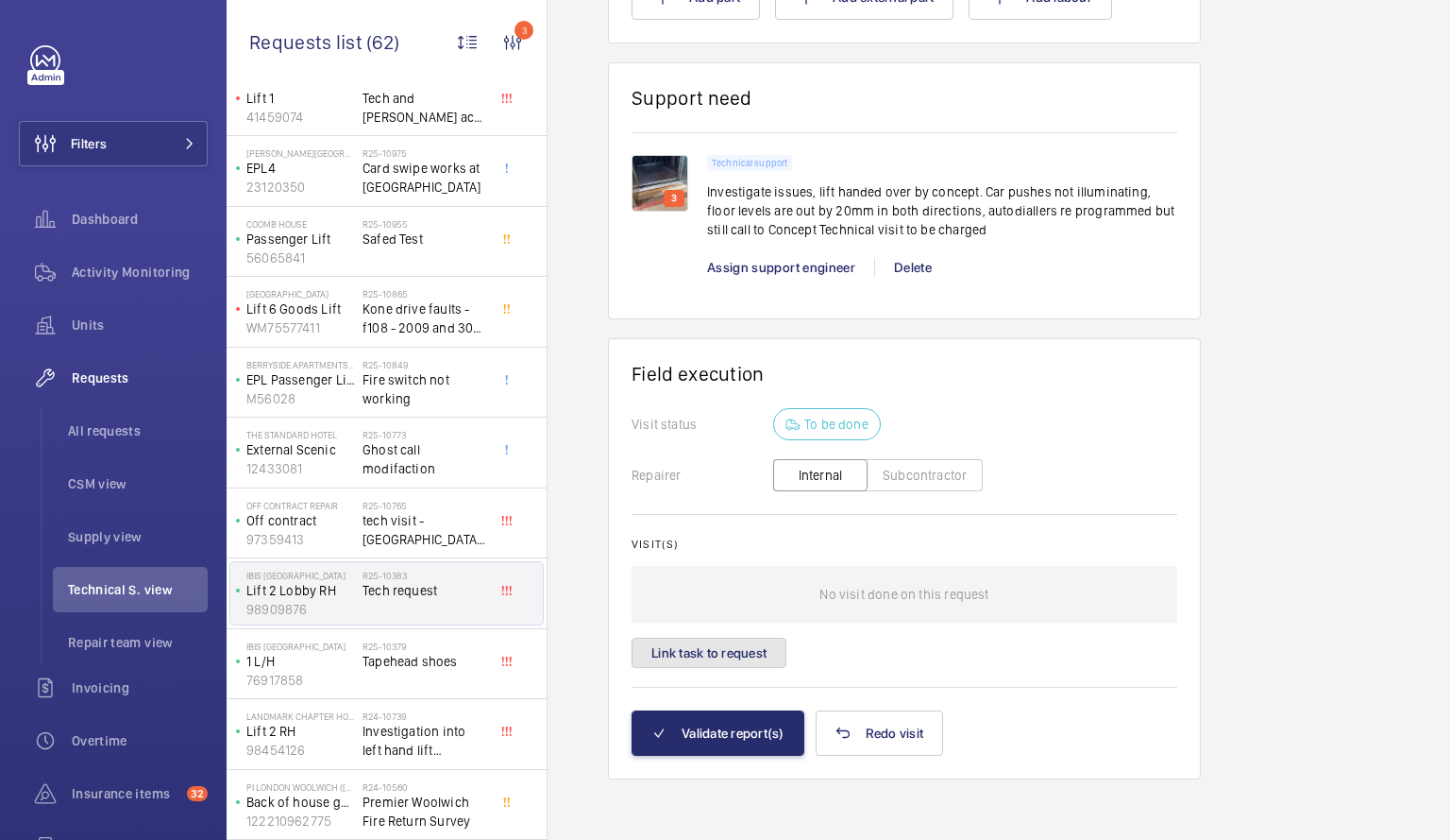
click at [698, 647] on button "Link task to request" at bounding box center [709, 652] width 155 height 30
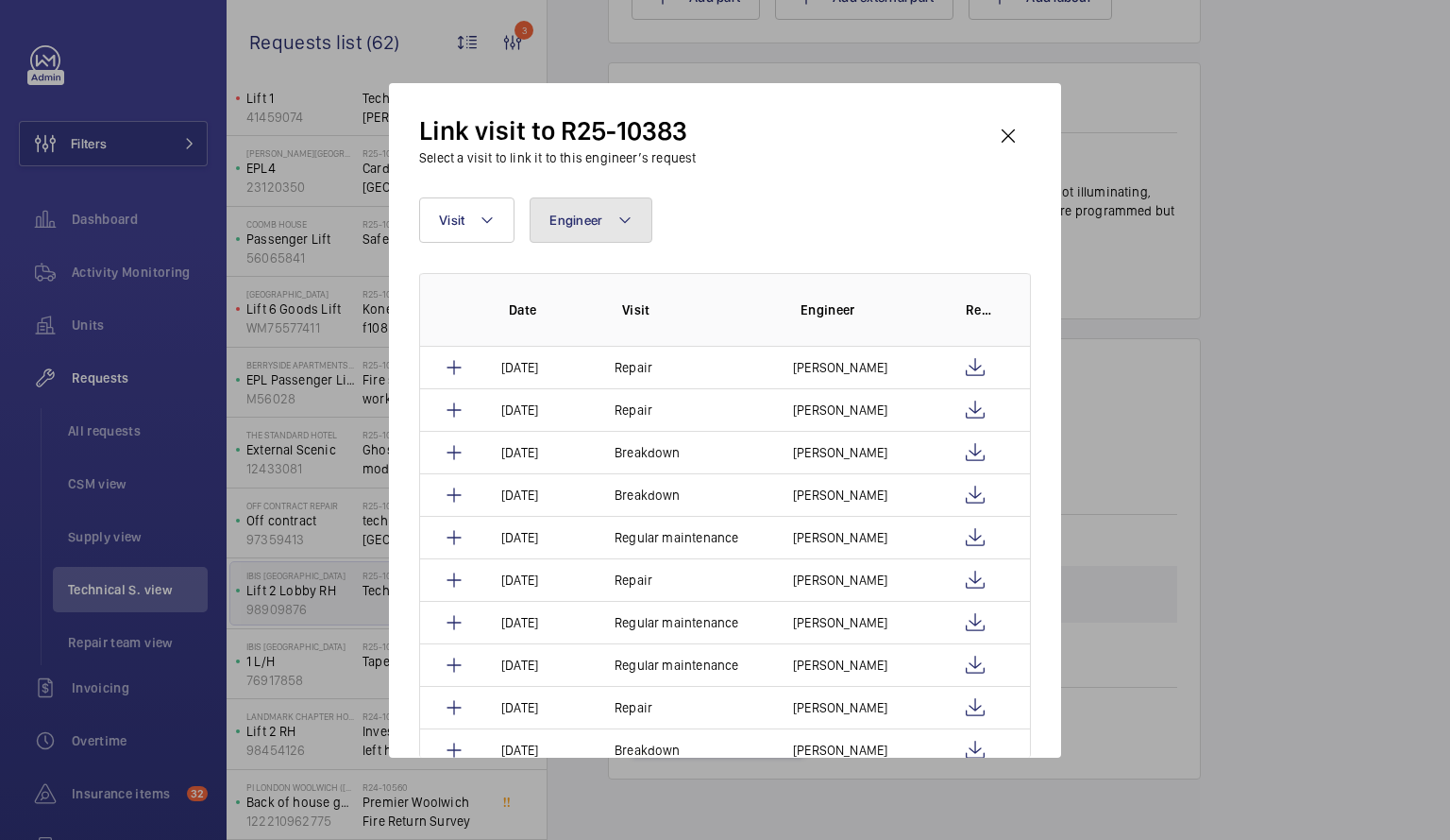
click at [636, 219] on button "Engineer" at bounding box center [591, 219] width 123 height 45
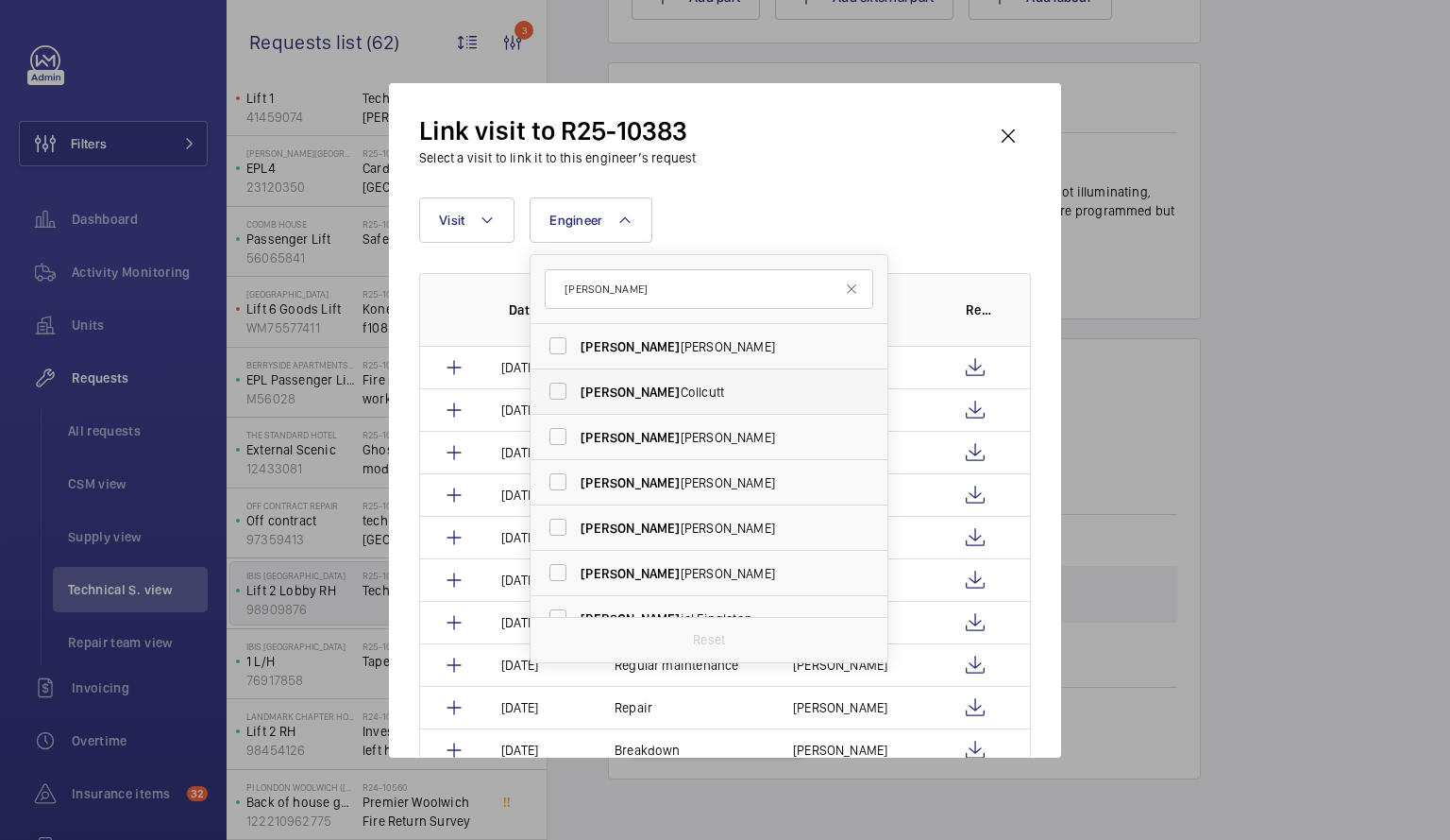
type input "[PERSON_NAME]"
click at [560, 386] on label "[PERSON_NAME]" at bounding box center [695, 391] width 329 height 45
click at [560, 386] on input "[PERSON_NAME]" at bounding box center [558, 391] width 38 height 38
checkbox input "true"
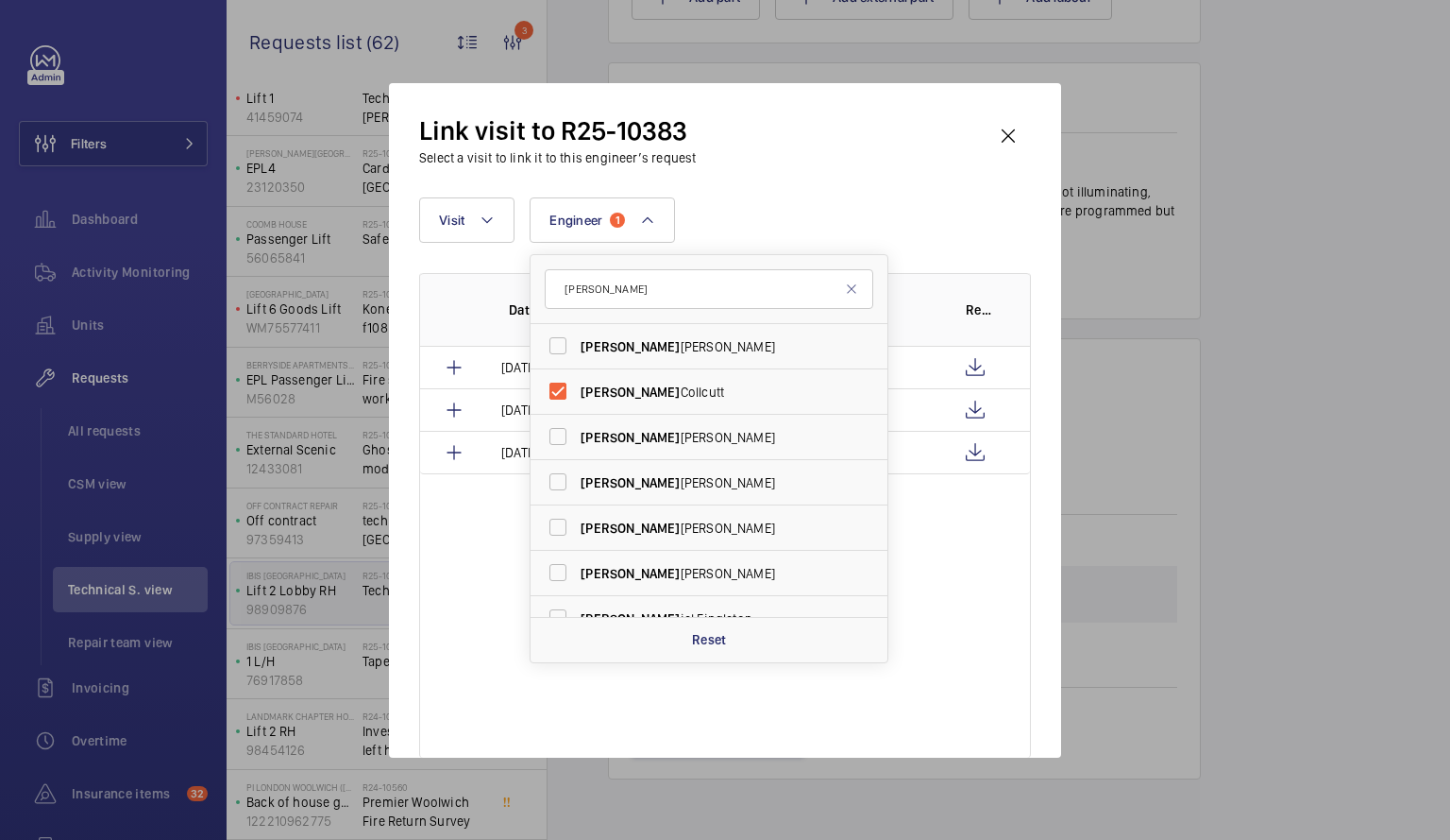
click at [980, 574] on div "Date Visit Engineer Report [DATE] Repair [PERSON_NAME] [DATE] Breakdown [PERSON…" at bounding box center [725, 515] width 612 height 484
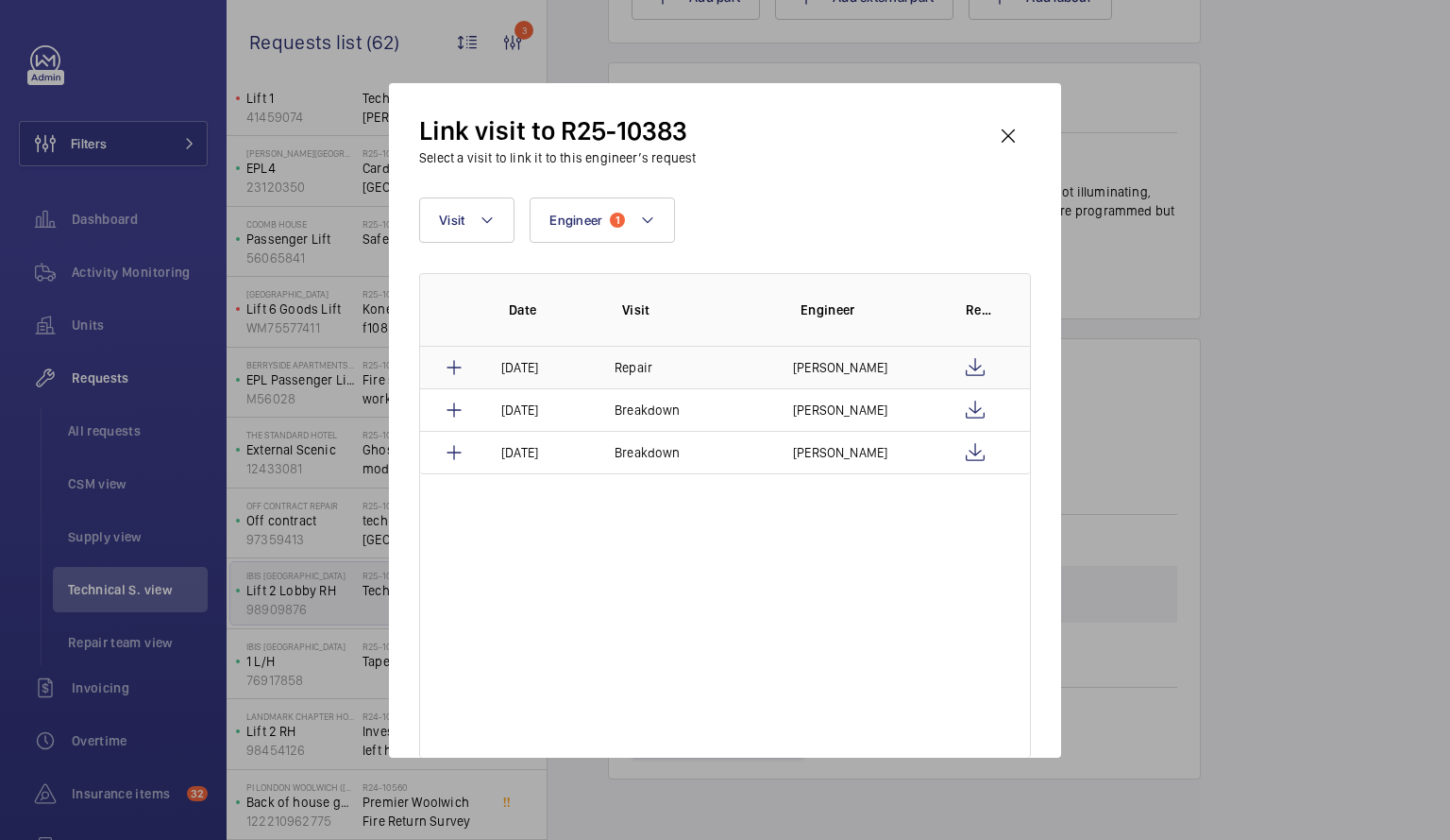
click at [852, 371] on p "[PERSON_NAME]" at bounding box center [840, 367] width 94 height 19
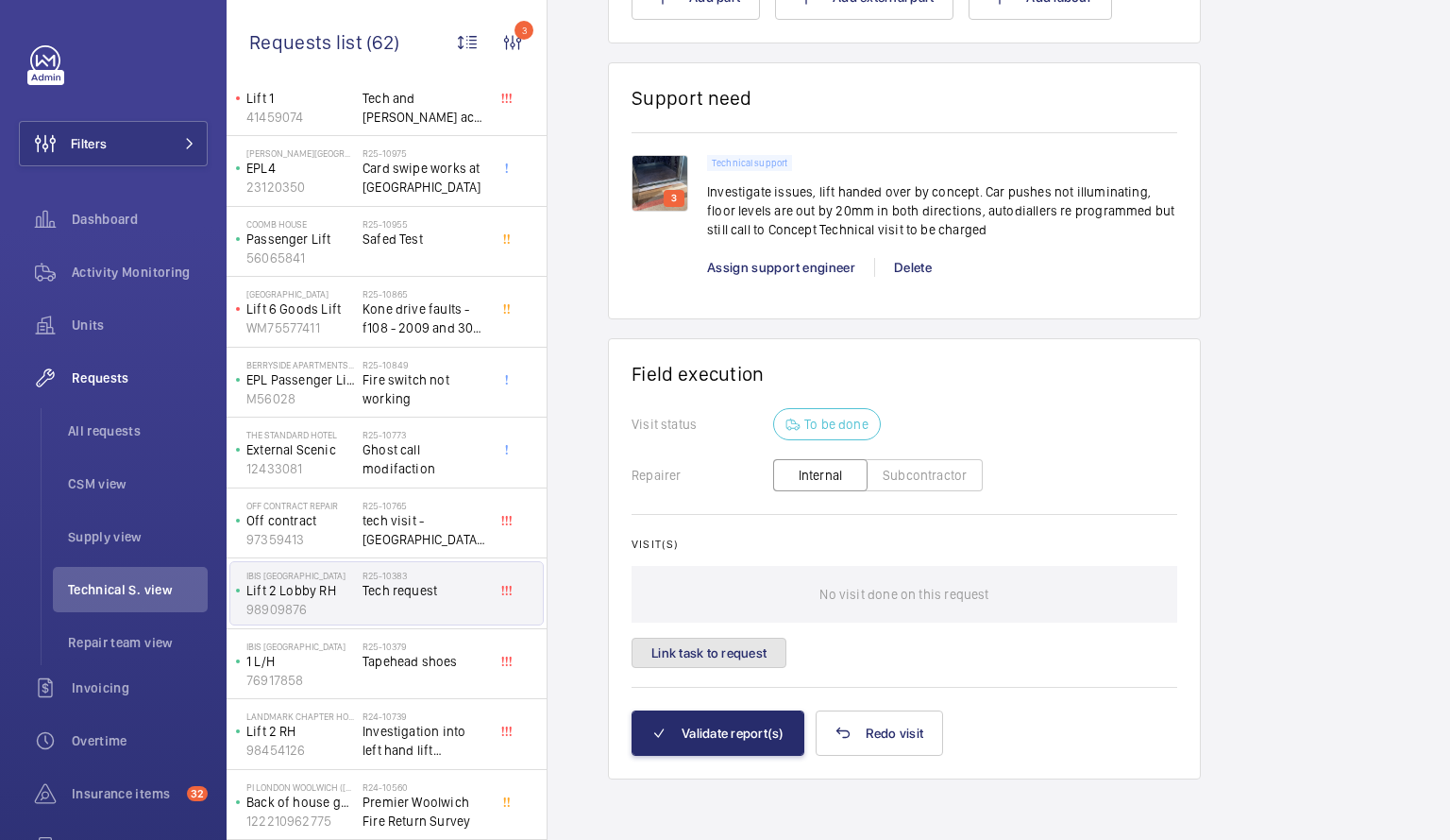
click at [752, 653] on button "Link task to request" at bounding box center [709, 652] width 155 height 30
click at [710, 660] on div "Date Visit Engineer Report [DATE] Repair [PERSON_NAME] [DATE] Breakdown [PERSON…" at bounding box center [725, 495] width 489 height 387
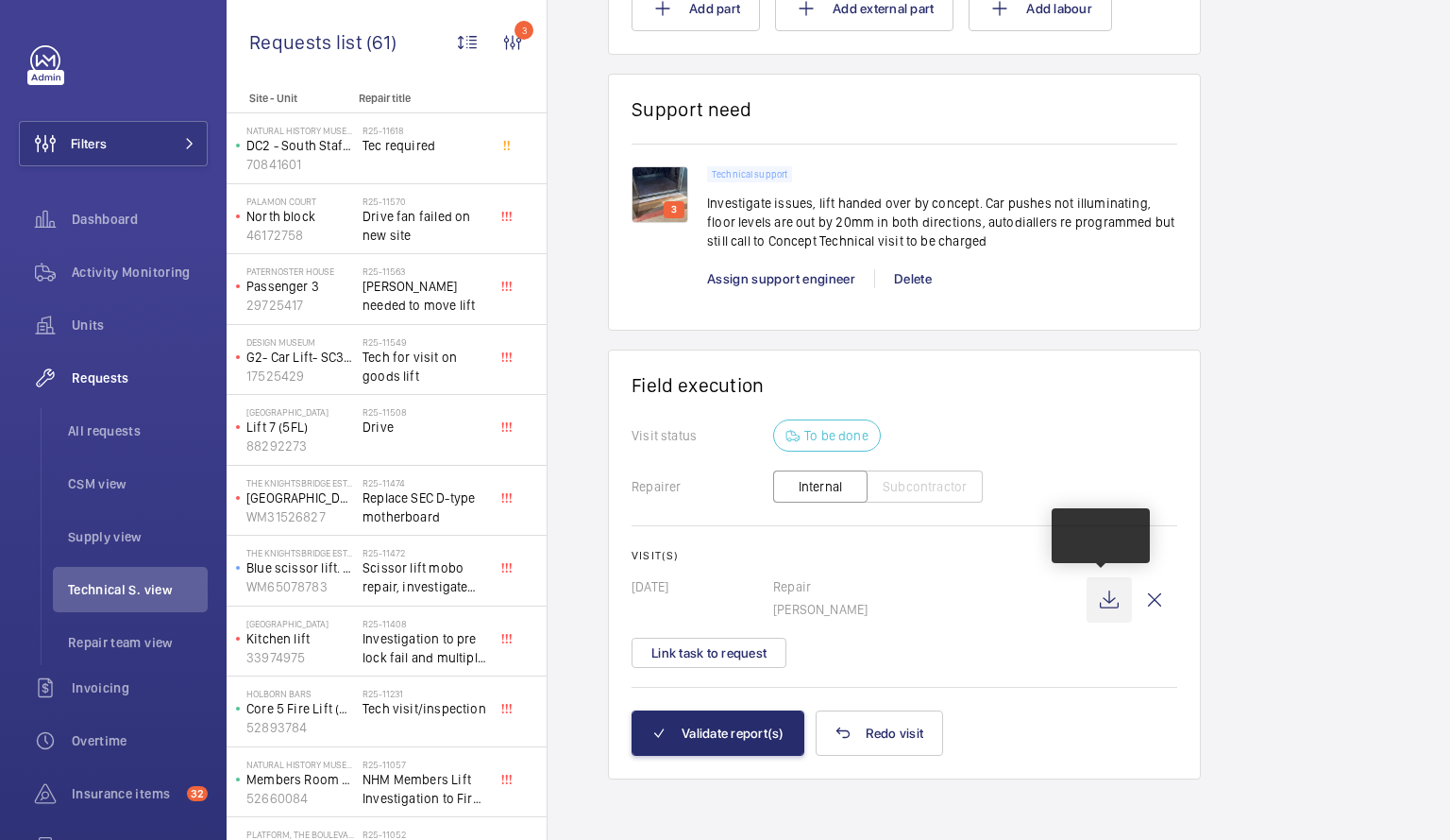
click at [1096, 605] on wm-front-icon-button at bounding box center [1109, 599] width 45 height 45
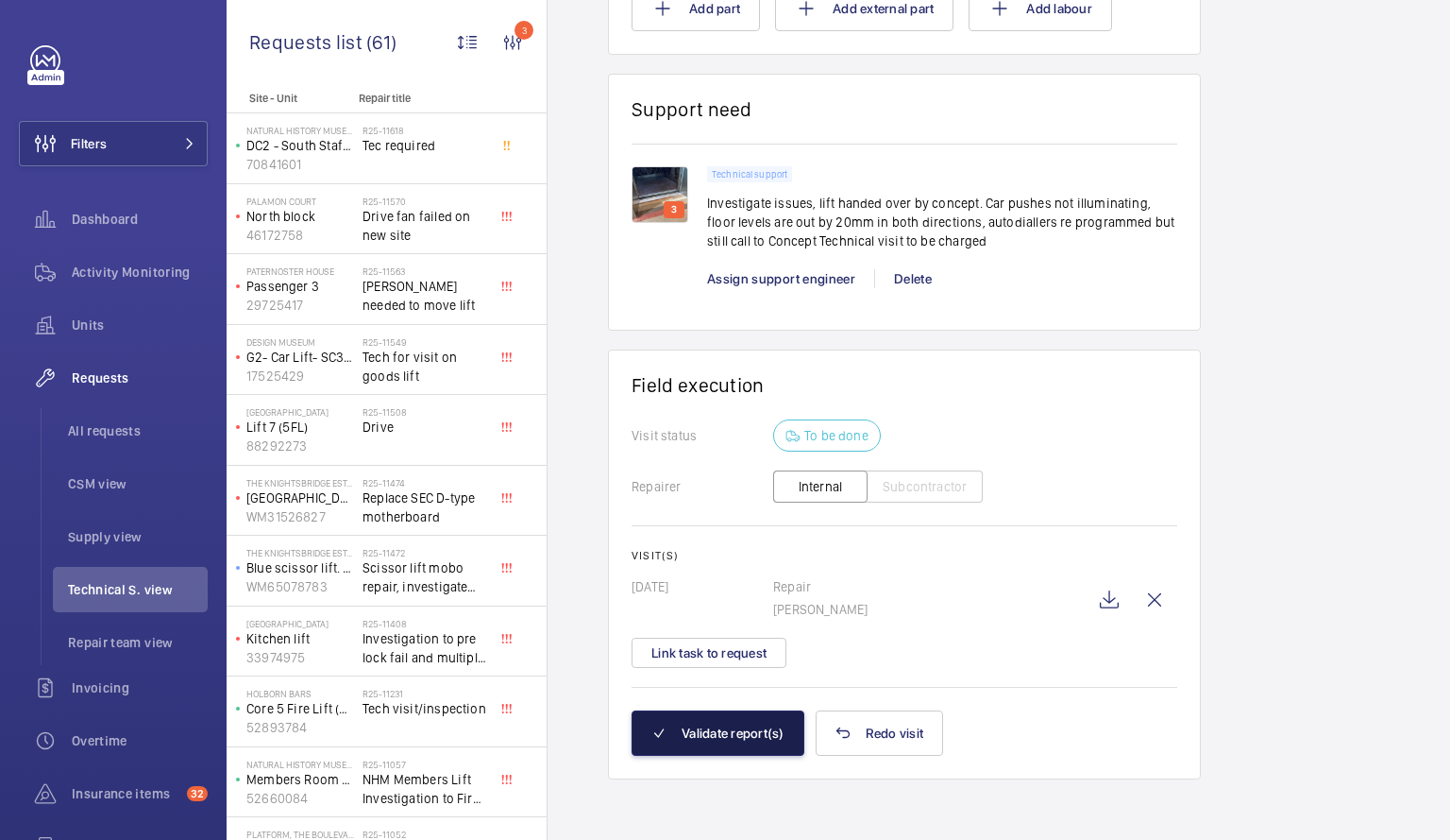
click at [739, 742] on button "Validate report(s)" at bounding box center [718, 732] width 173 height 45
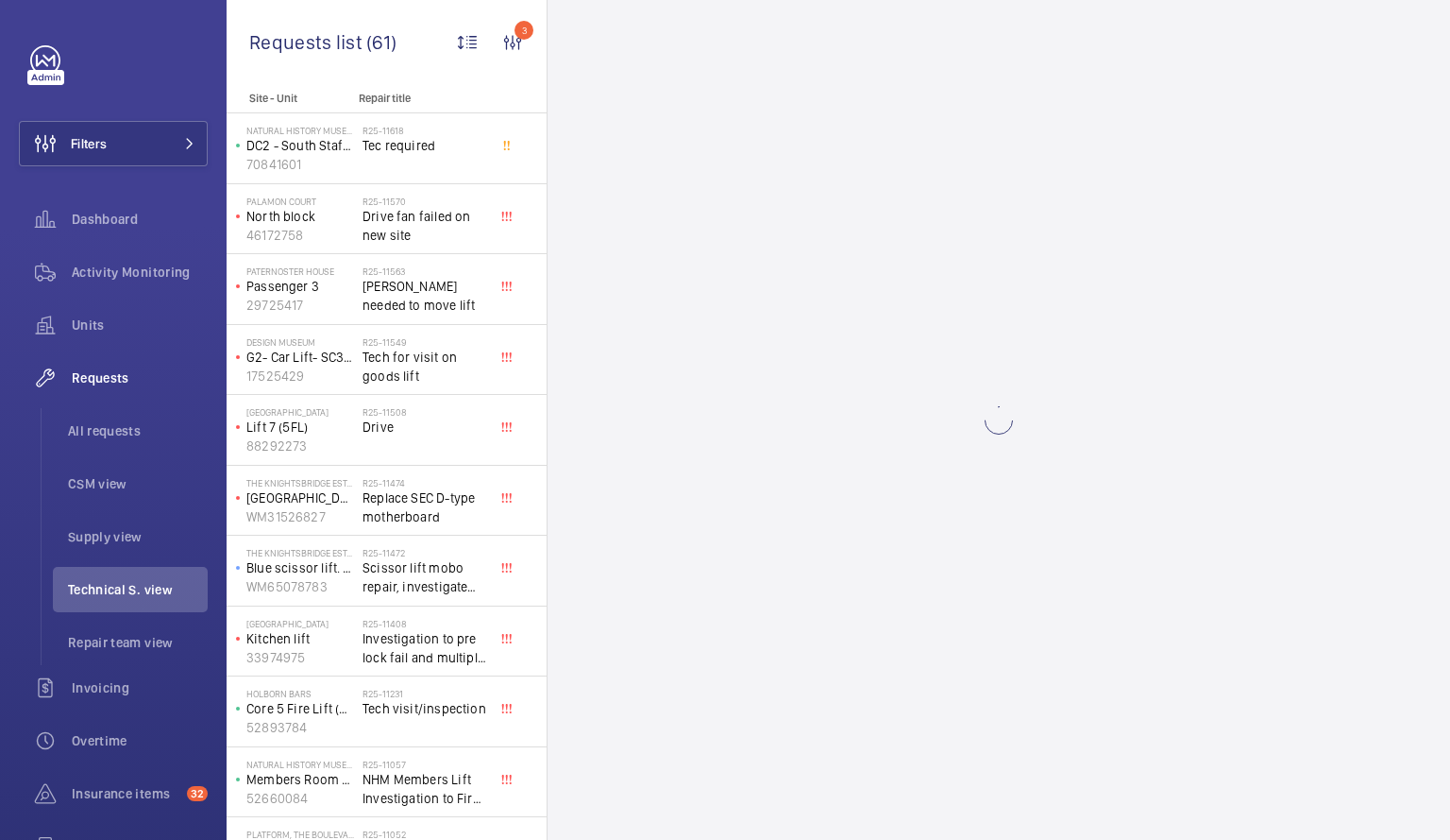
click at [738, 724] on wm-front-async-data-loader at bounding box center [999, 420] width 903 height 840
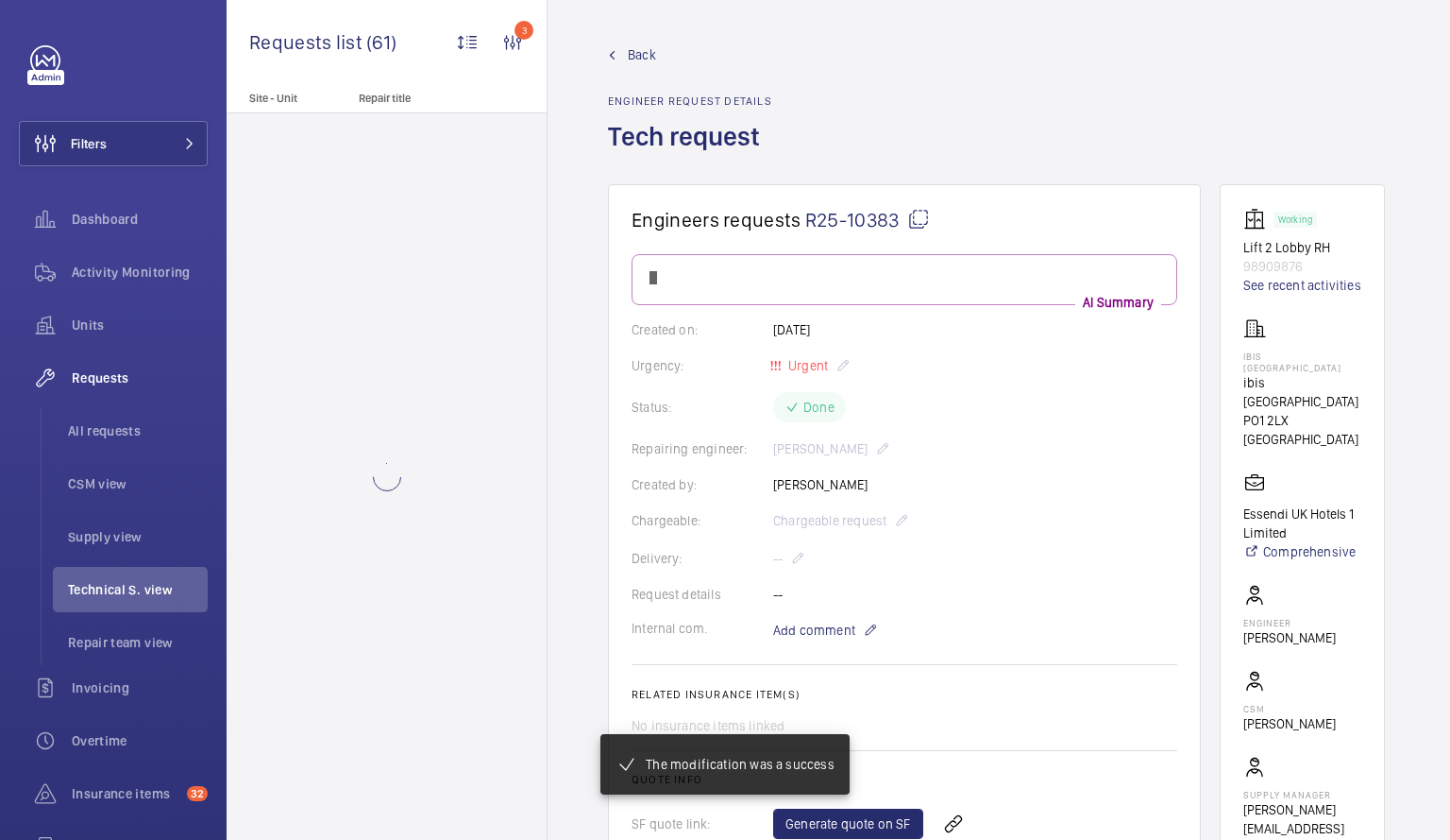
click at [545, 693] on div "Site - Unit Repair title" at bounding box center [387, 466] width 320 height 748
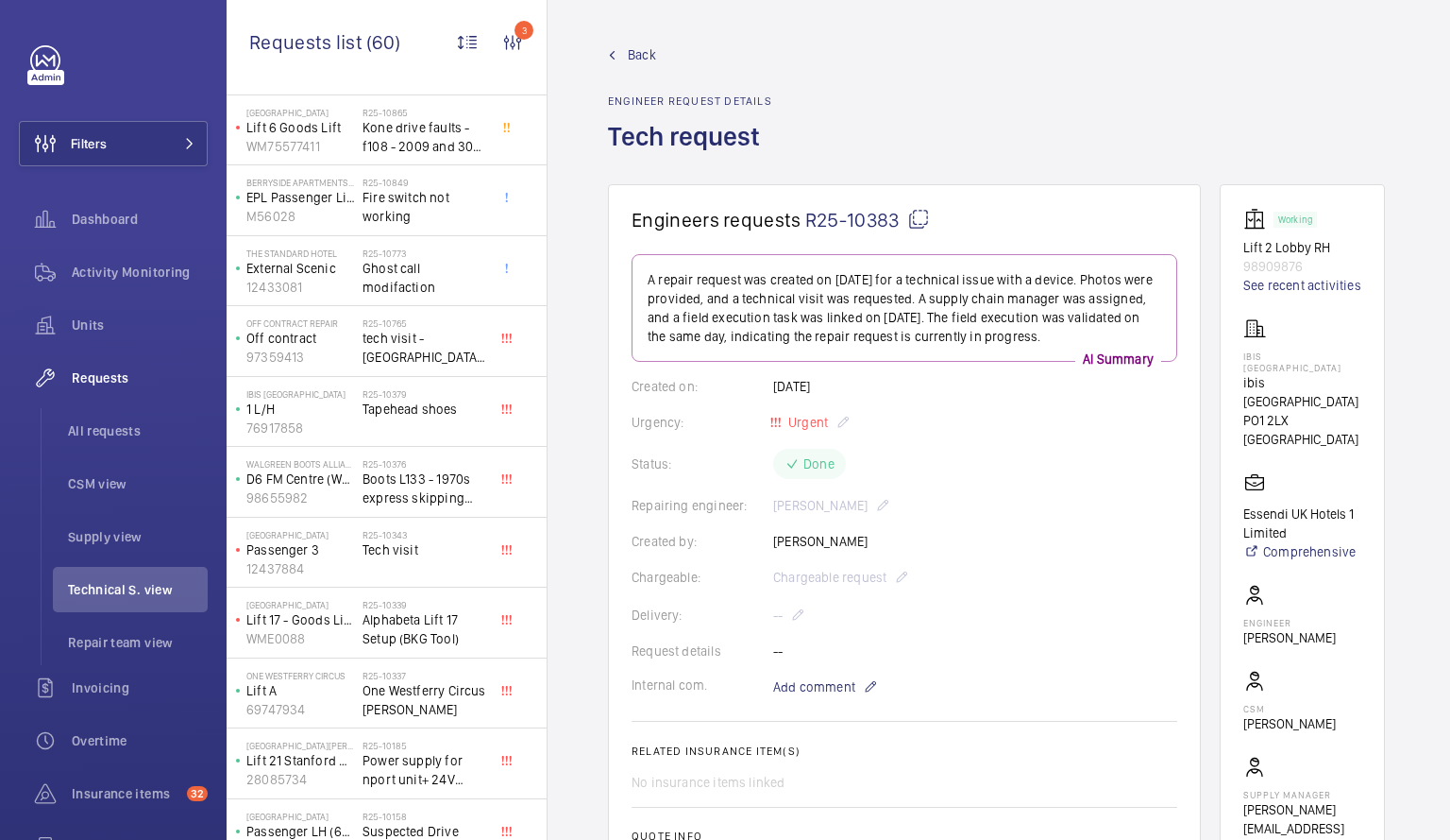
scroll to position [941, 0]
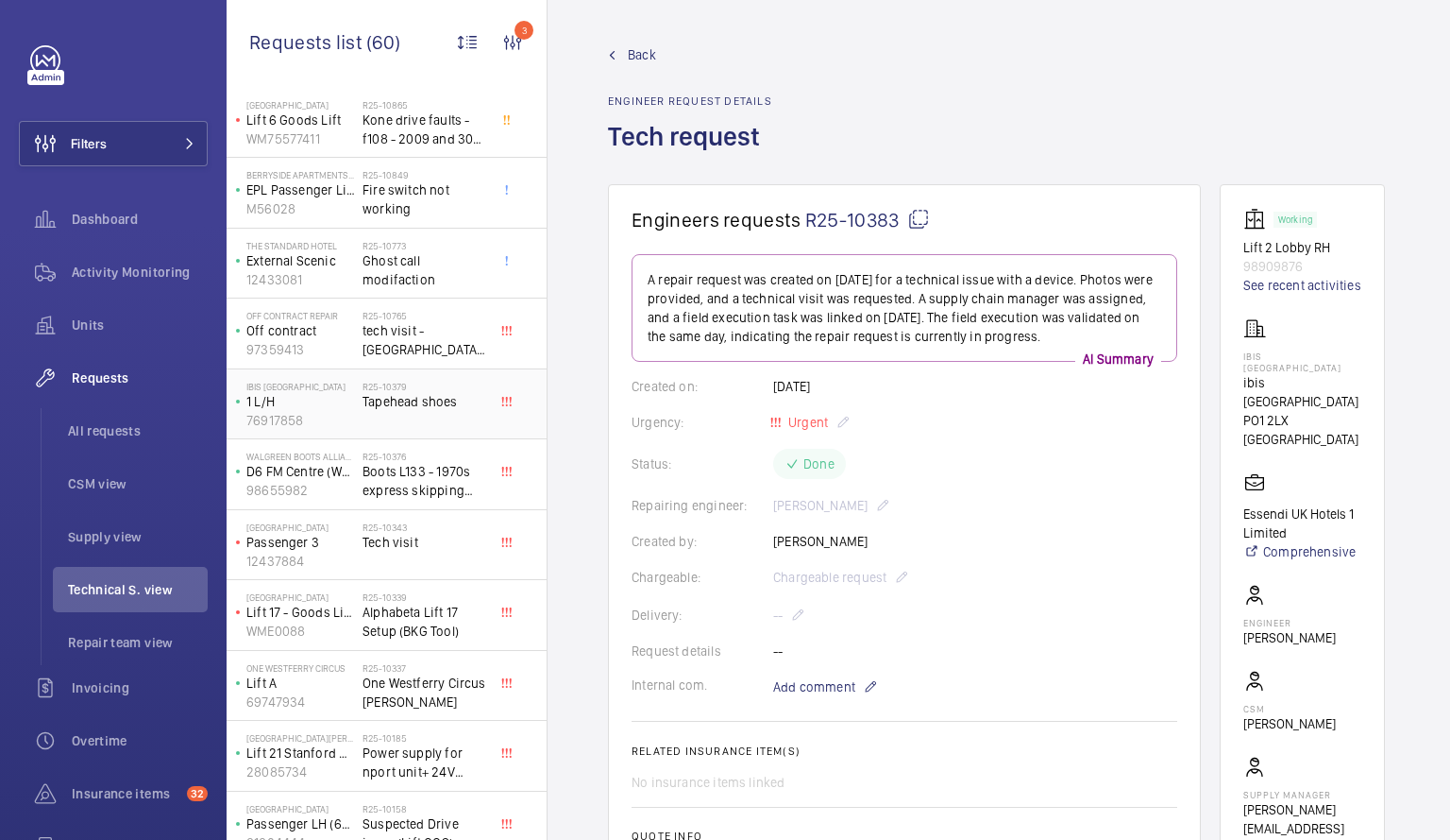
click at [407, 406] on span "Tapehead shoes" at bounding box center [425, 401] width 125 height 19
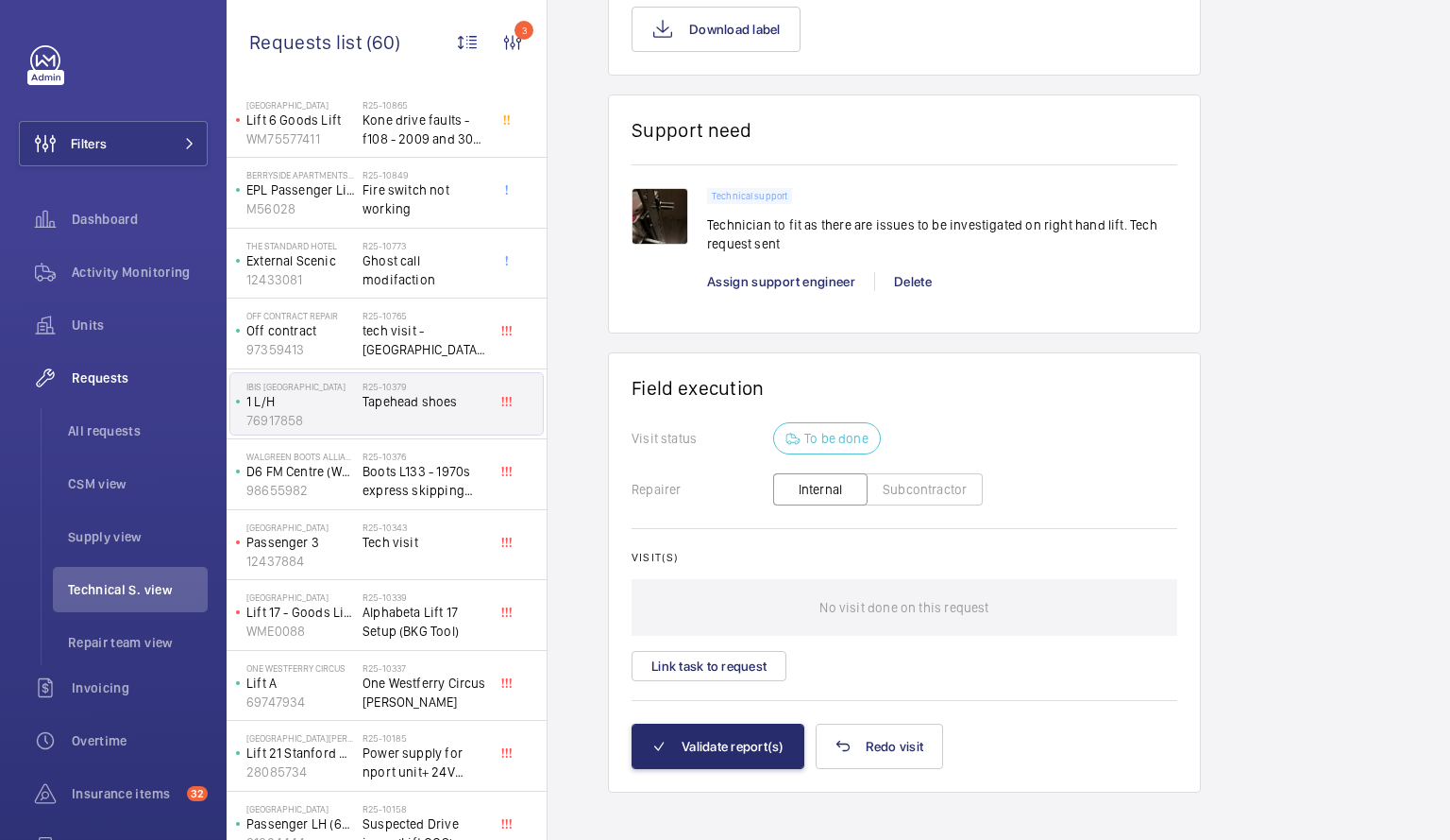
scroll to position [1470, 0]
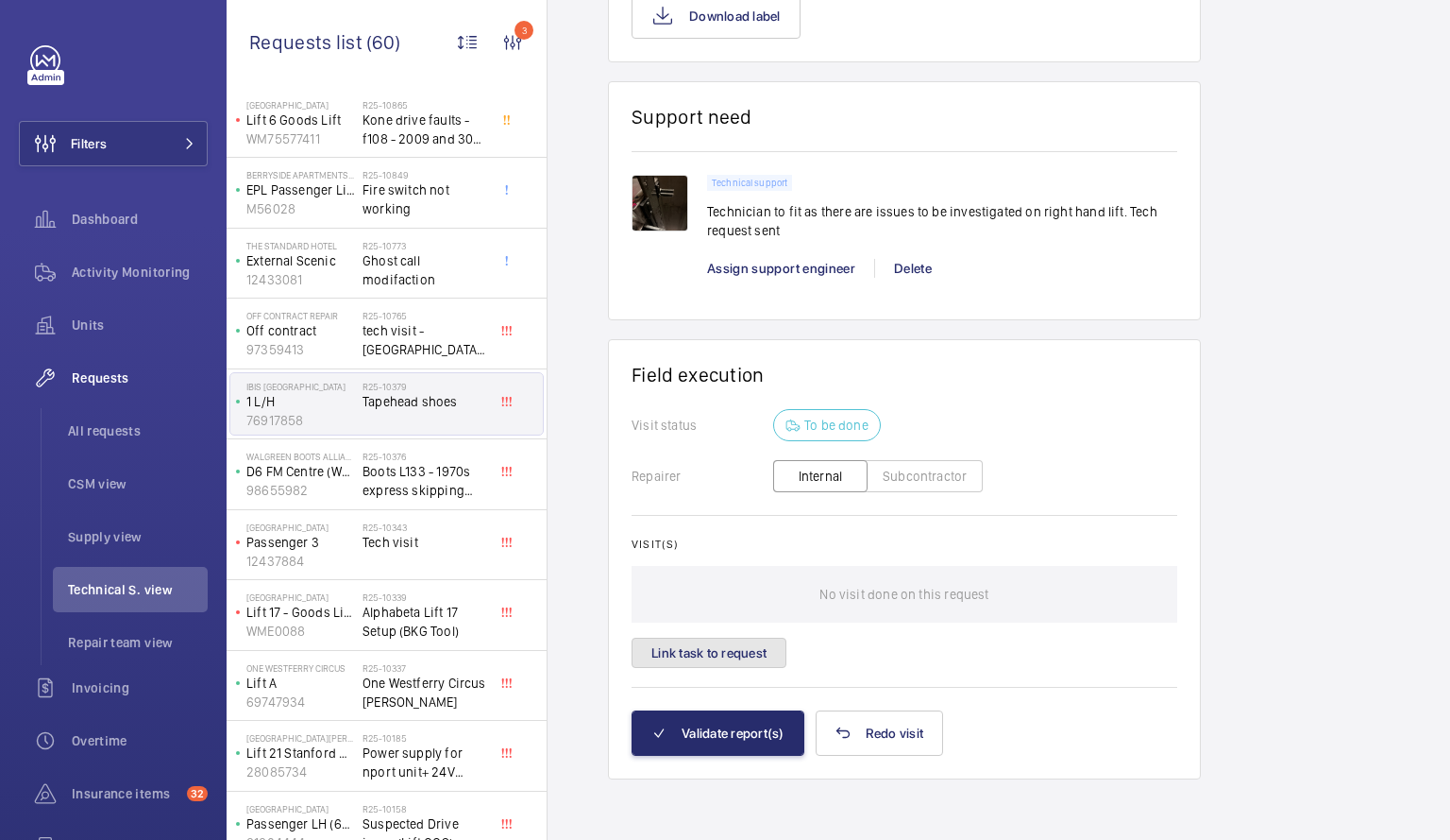
click at [722, 652] on button "Link task to request" at bounding box center [709, 652] width 155 height 30
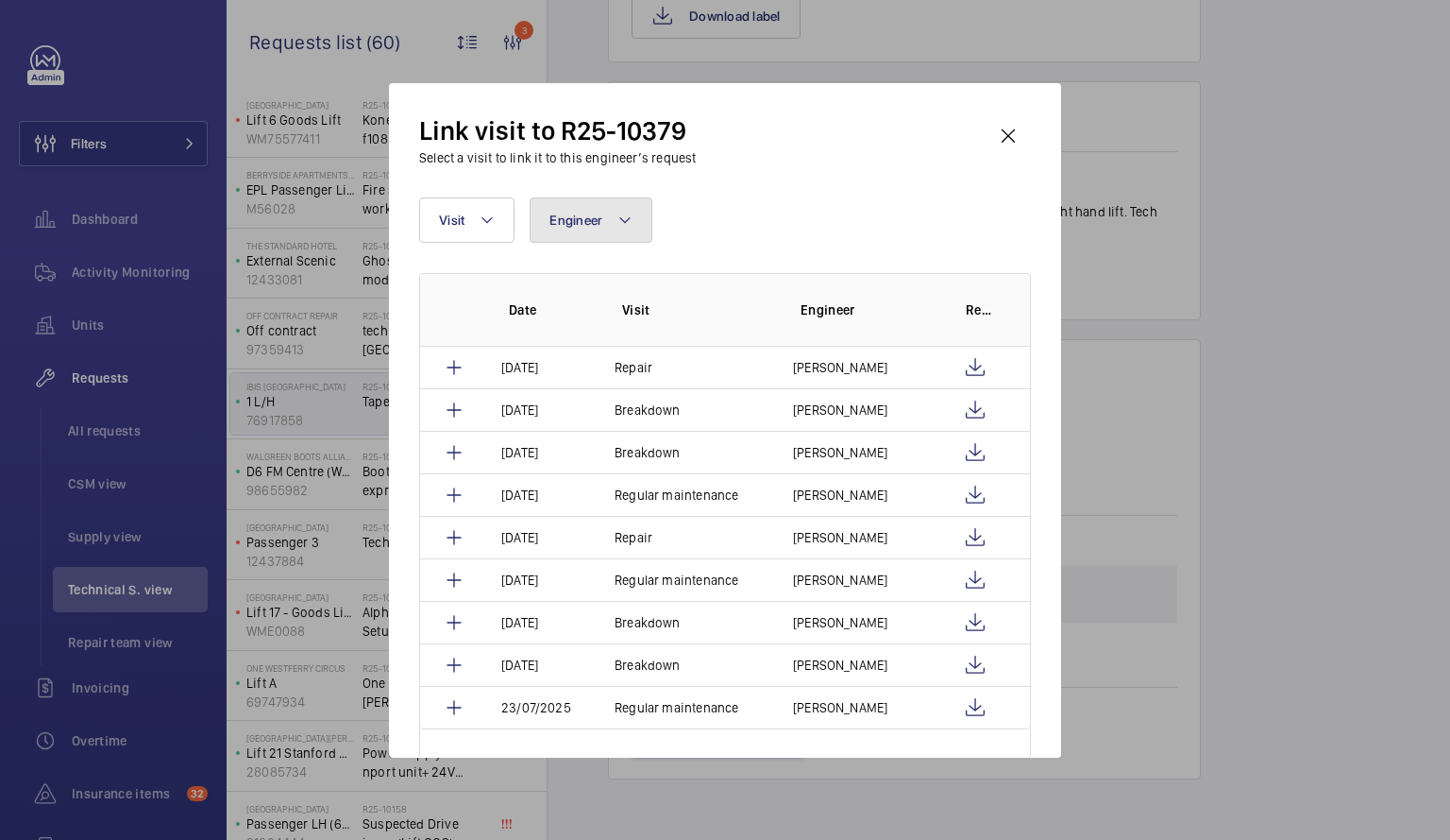
click at [601, 232] on button "Engineer" at bounding box center [591, 219] width 123 height 45
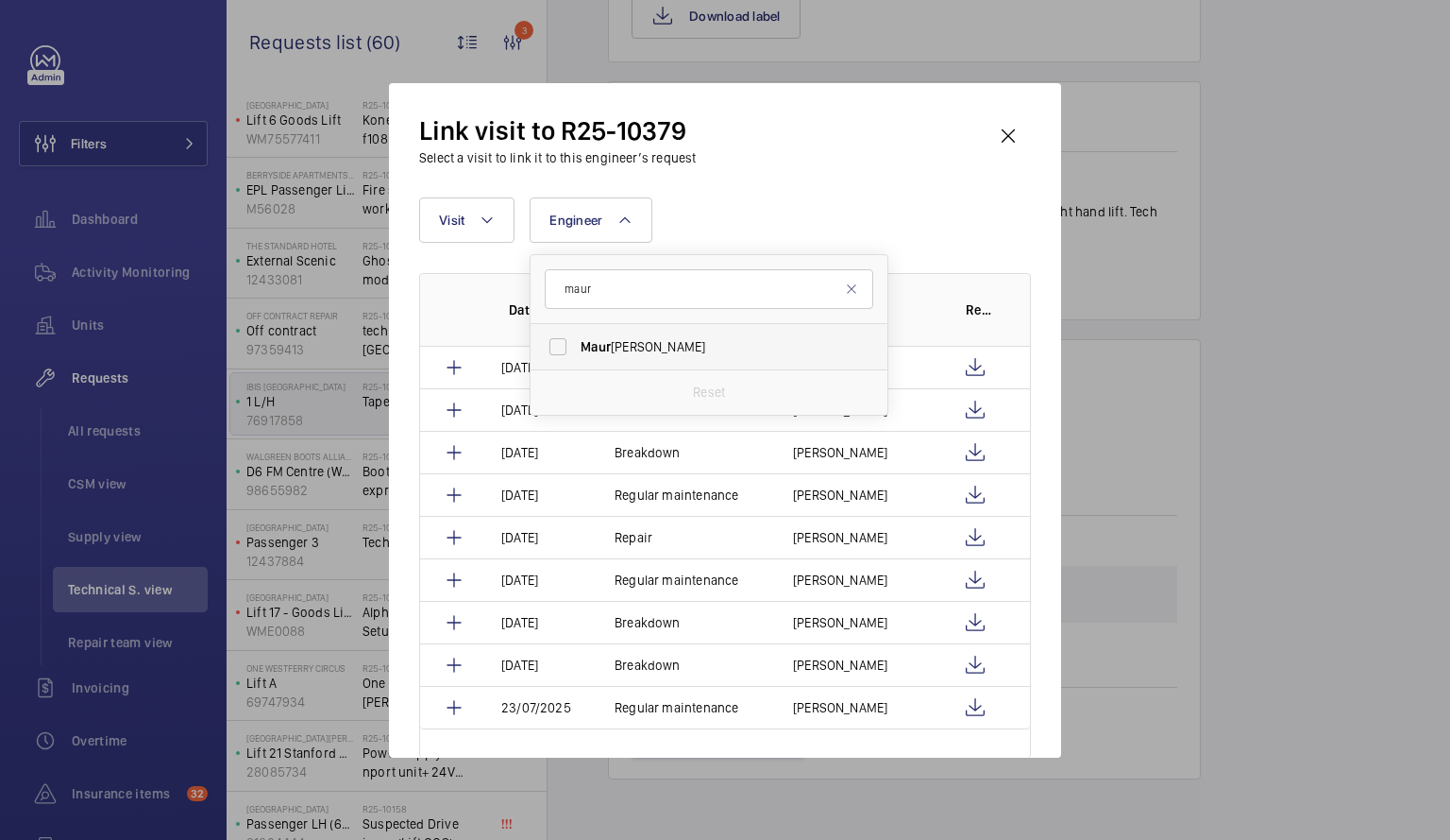
type input "maur"
click at [551, 345] on label "Maur ice [PERSON_NAME]" at bounding box center [695, 346] width 329 height 45
click at [551, 345] on input "Maur ice [PERSON_NAME]" at bounding box center [558, 347] width 38 height 38
checkbox input "true"
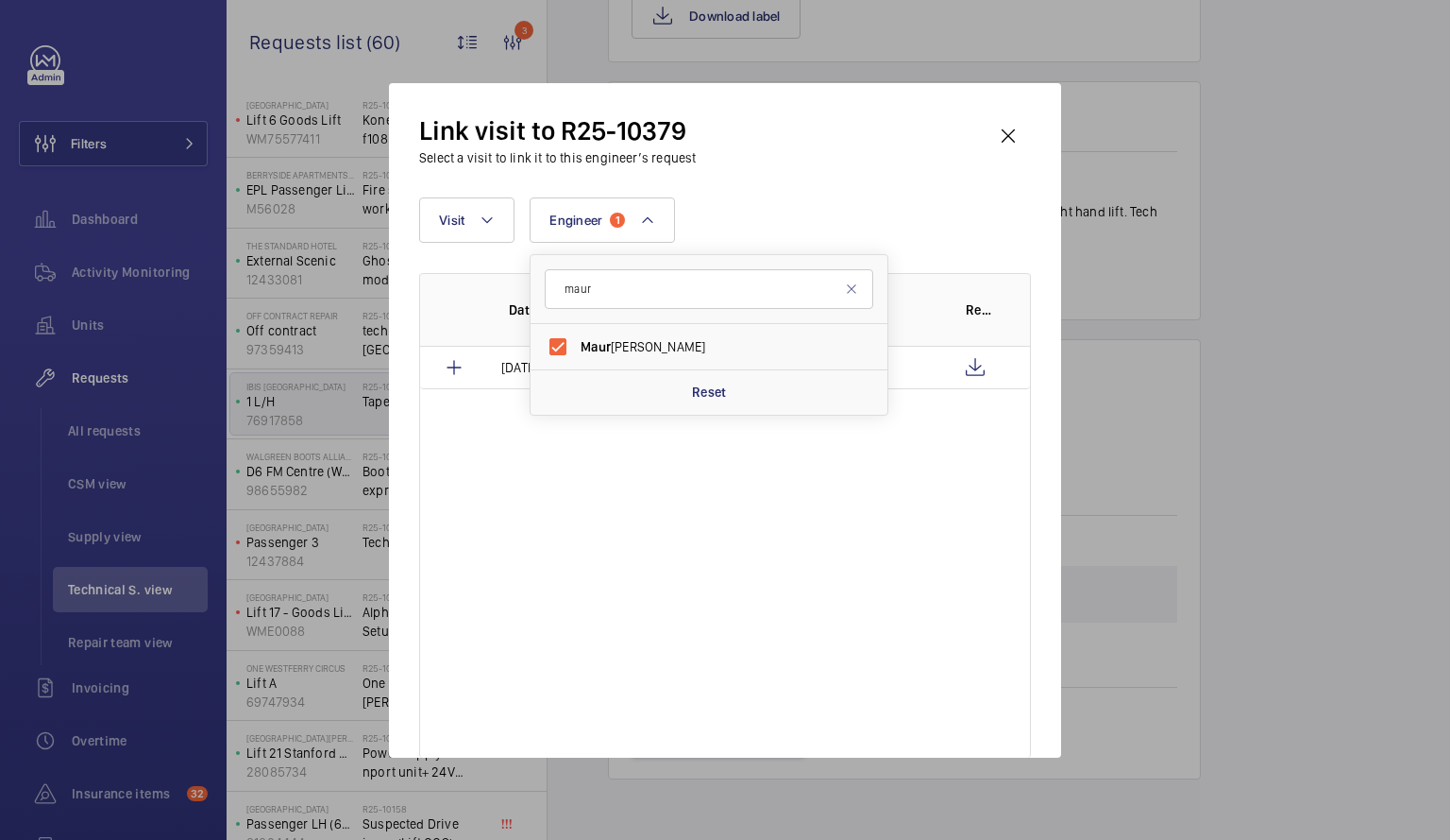
click at [620, 565] on div "Date Visit Engineer Report [DATE] Repair [PERSON_NAME]" at bounding box center [725, 515] width 612 height 484
click at [920, 350] on td "[PERSON_NAME]" at bounding box center [853, 368] width 165 height 42
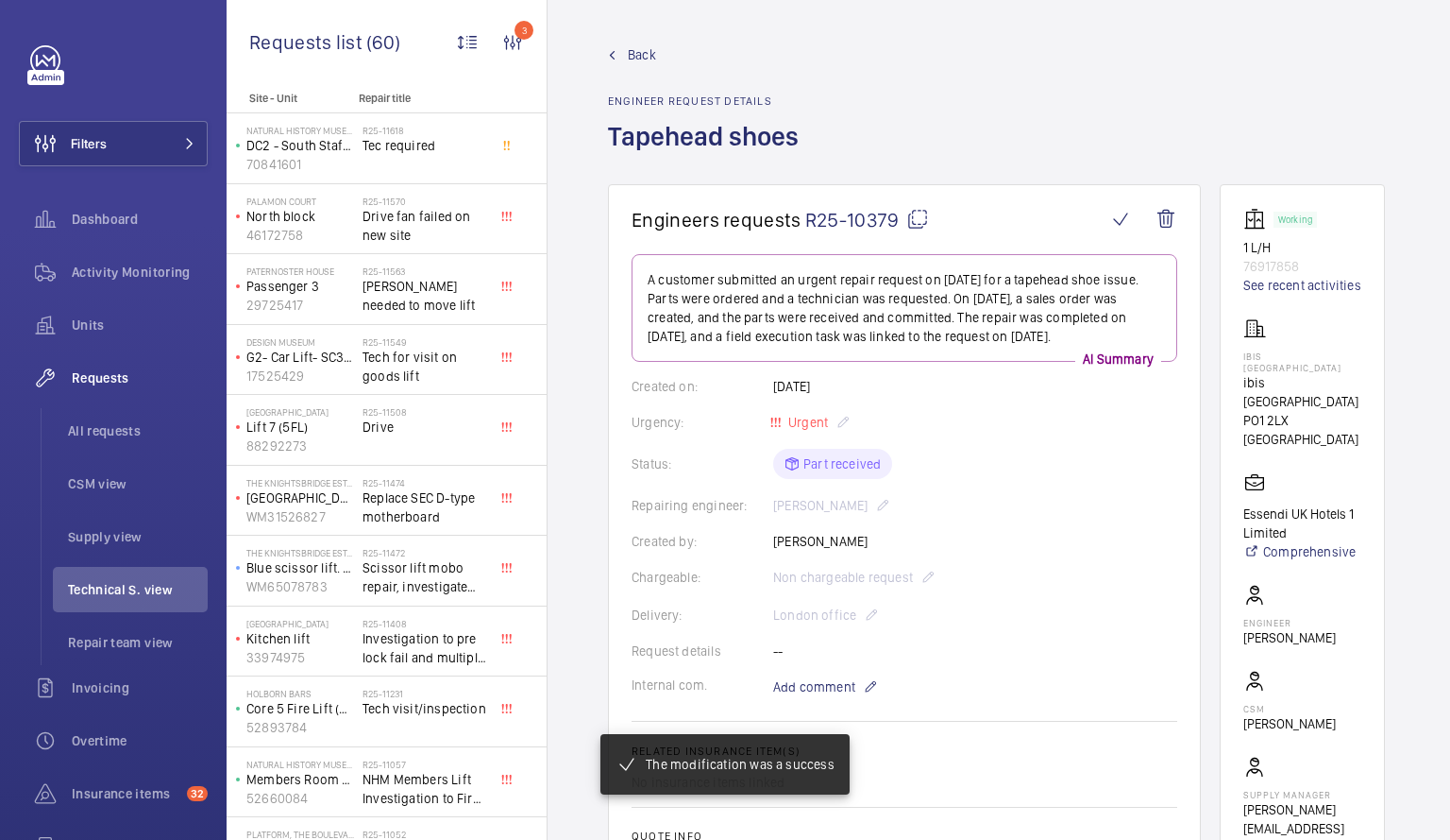
scroll to position [1439, 0]
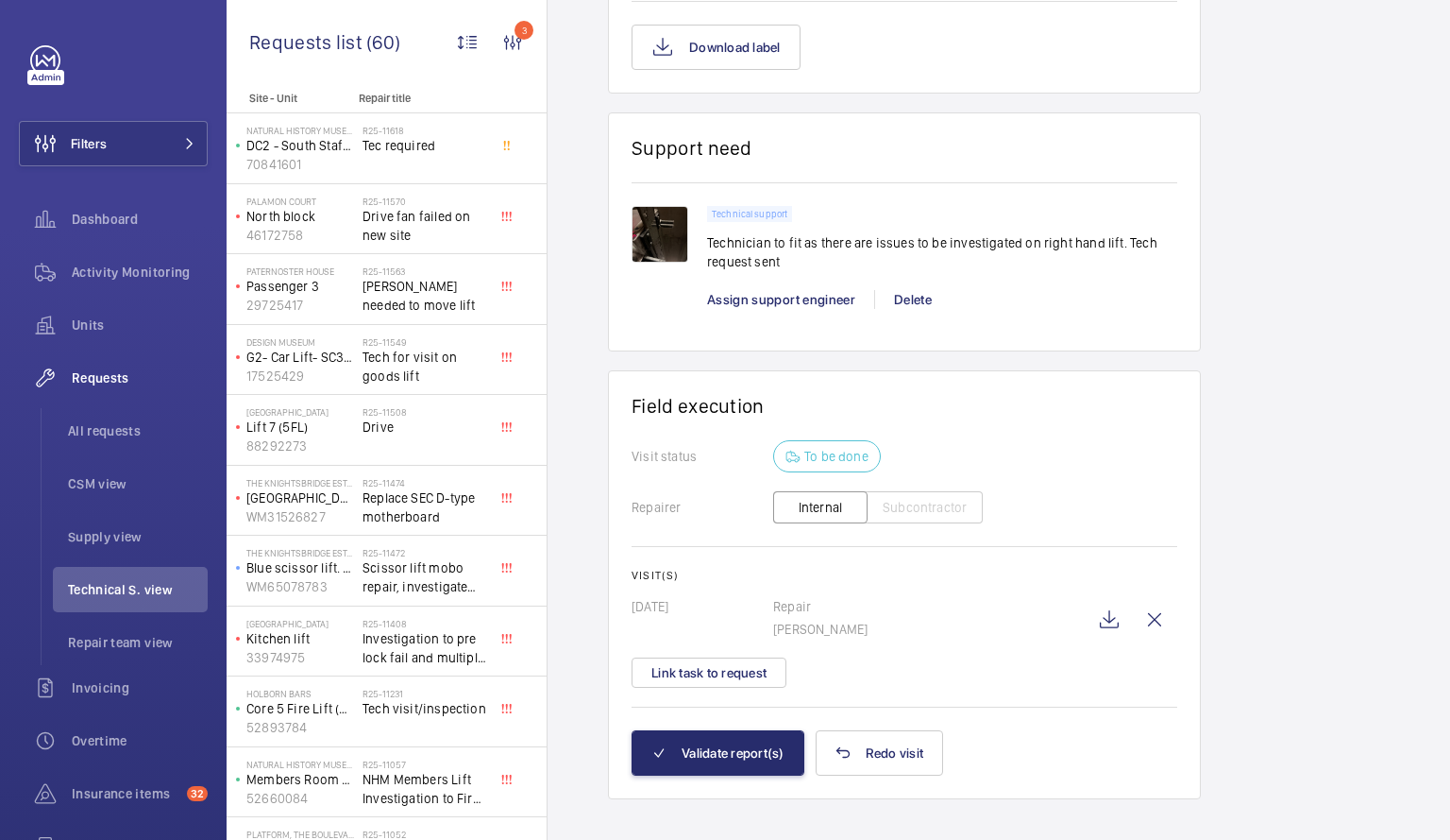
click at [705, 754] on wm-front-info-message "The modification was a success" at bounding box center [725, 764] width 218 height 23
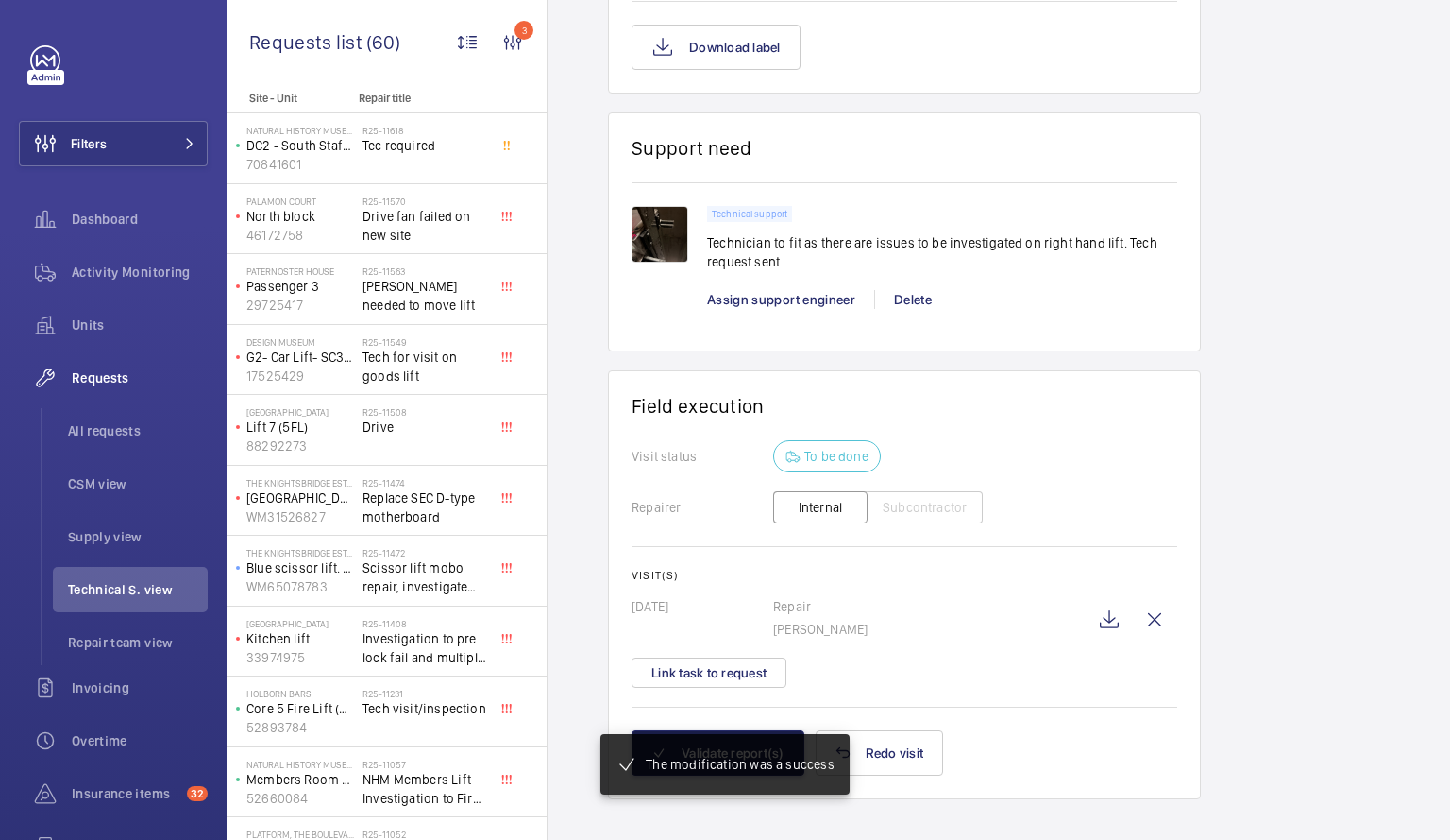
click at [704, 754] on button "Validate report(s)" at bounding box center [718, 752] width 173 height 45
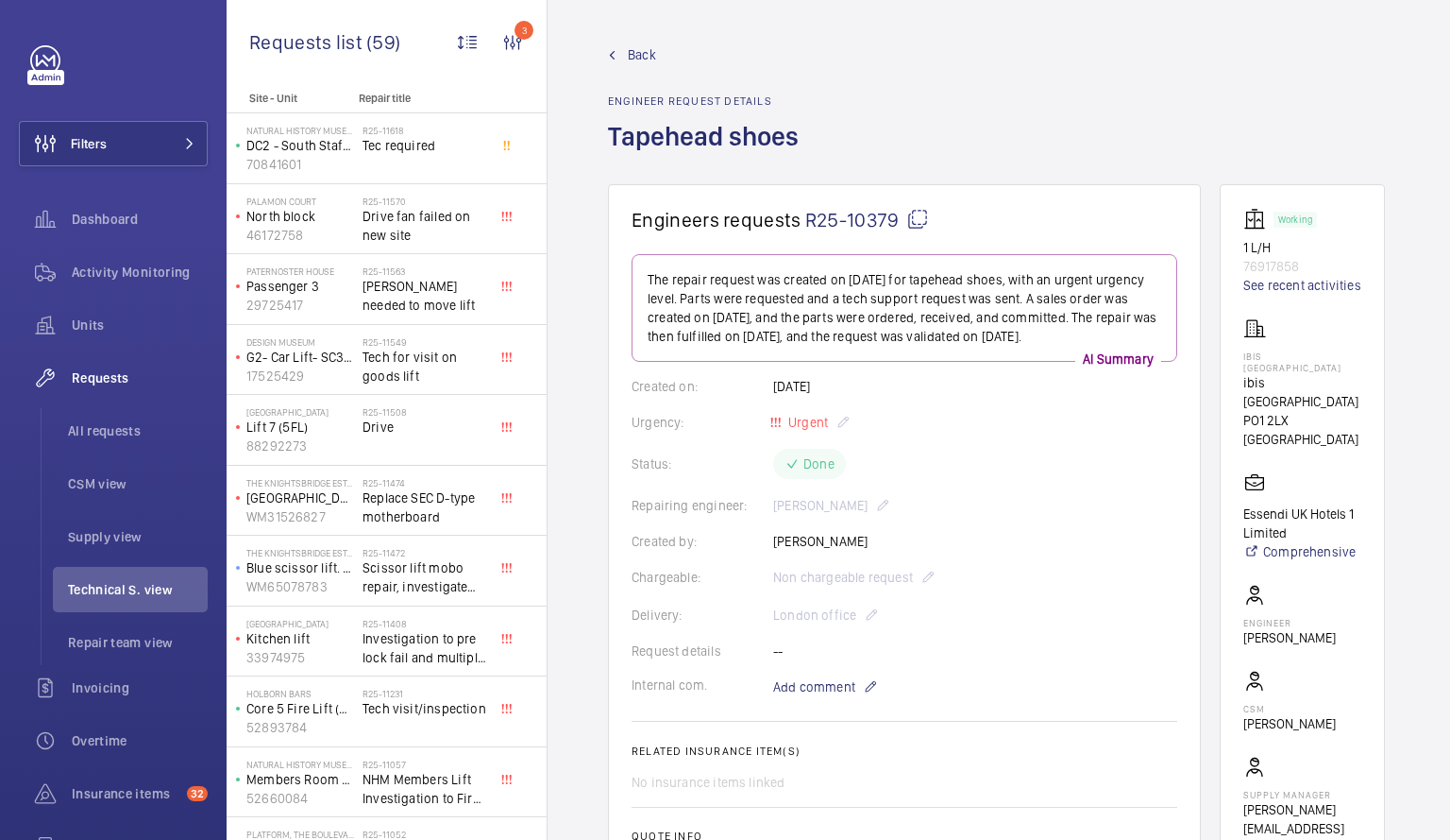
scroll to position [681, 0]
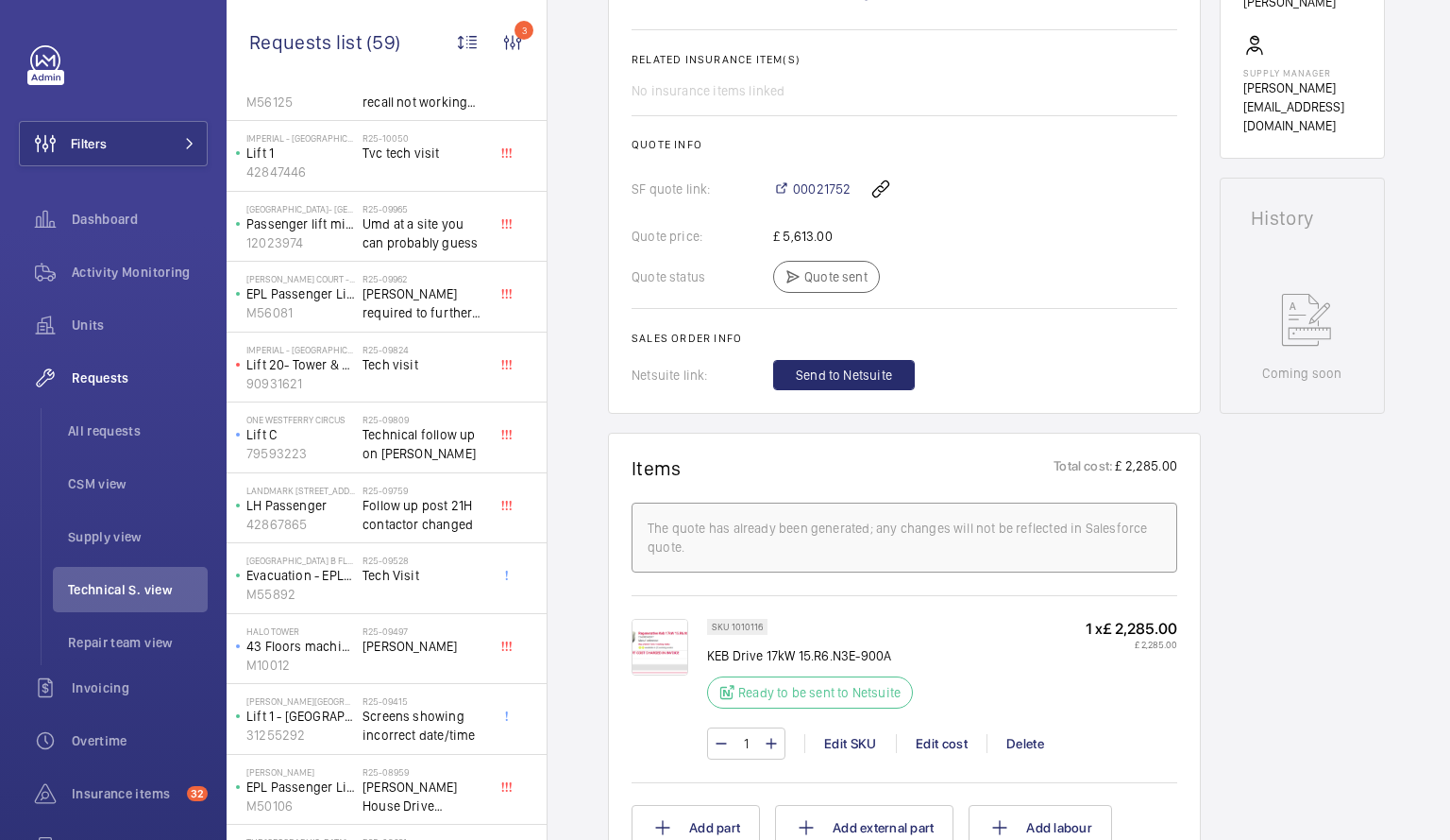
scroll to position [2157, 0]
